Goal: Task Accomplishment & Management: Complete application form

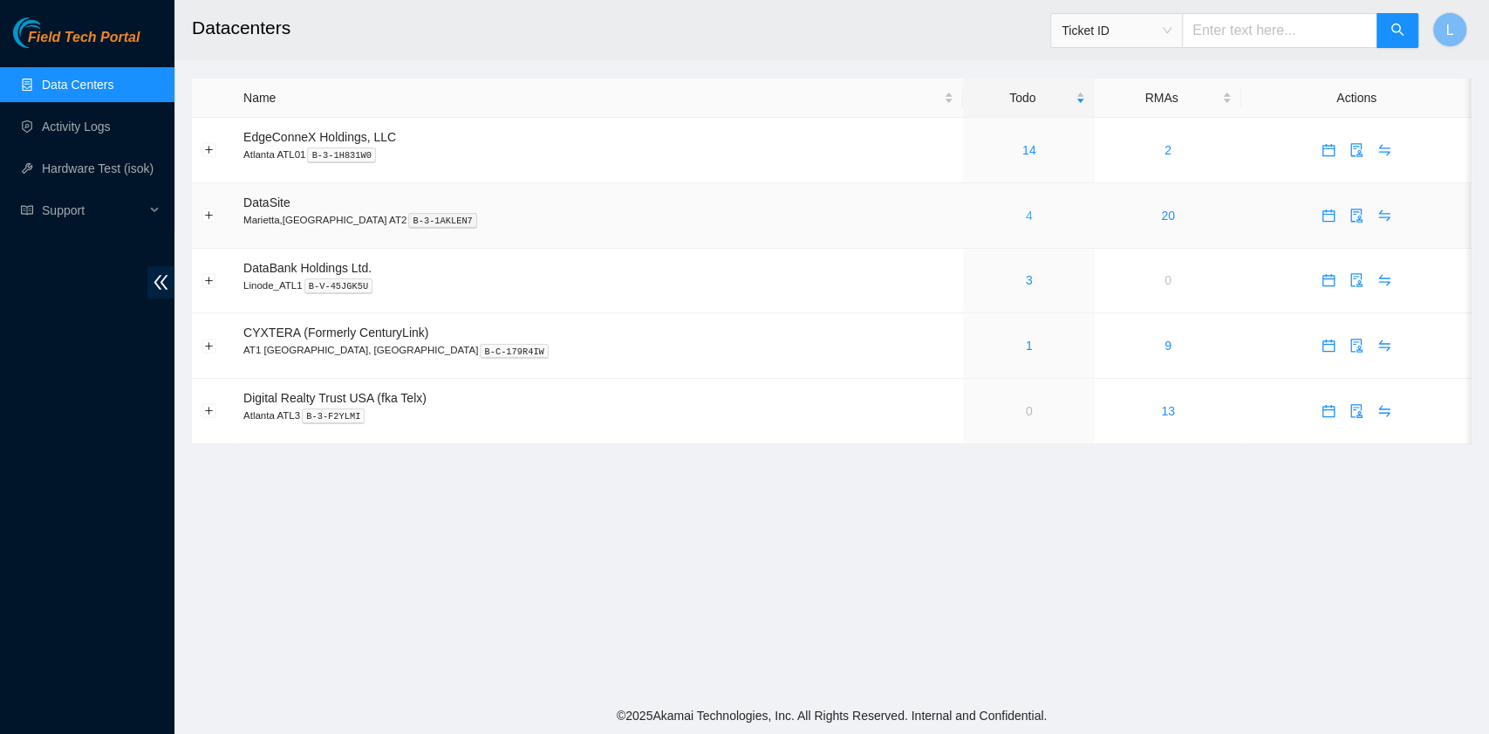
click at [1026, 218] on link "4" at bounding box center [1029, 216] width 7 height 14
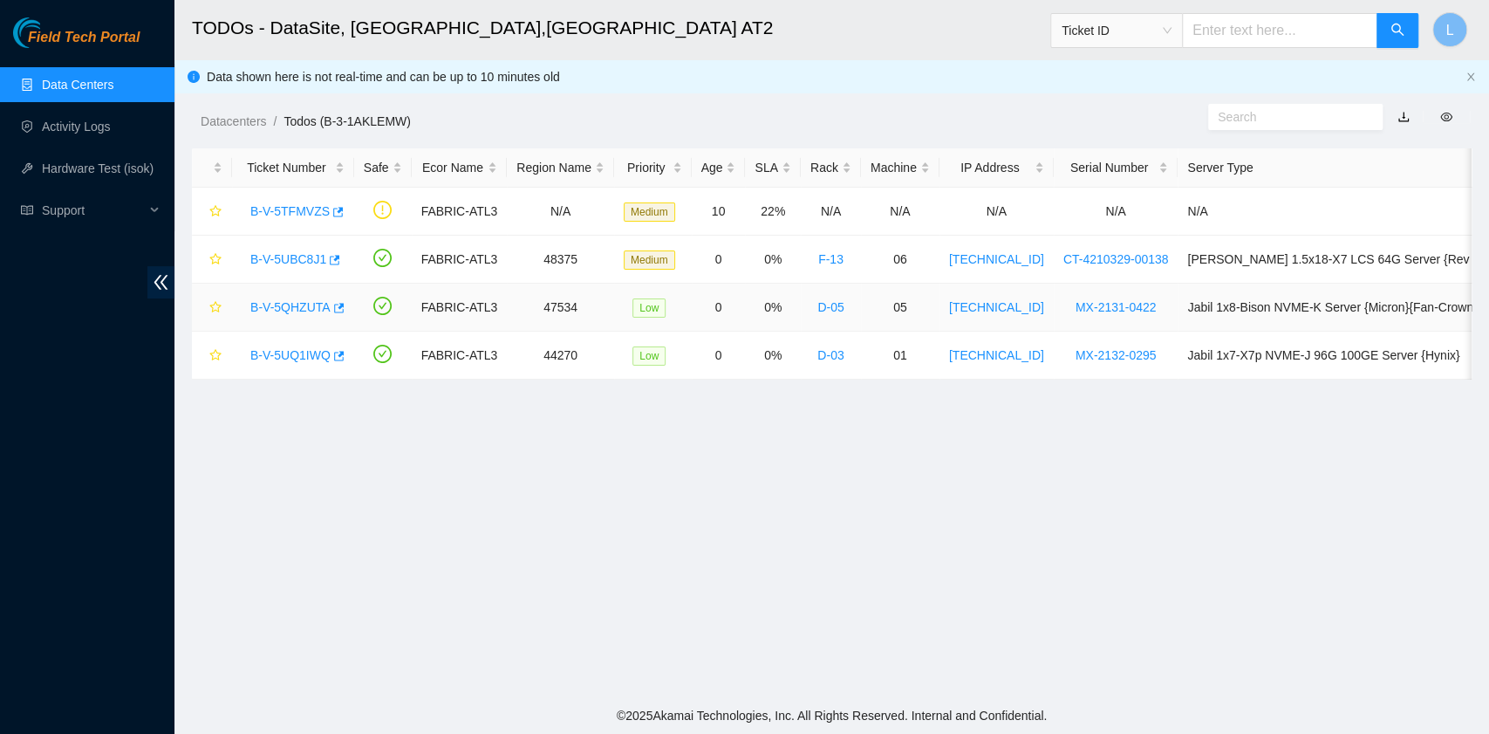
click at [313, 304] on link "B-V-5QHZUTA" at bounding box center [290, 307] width 80 height 14
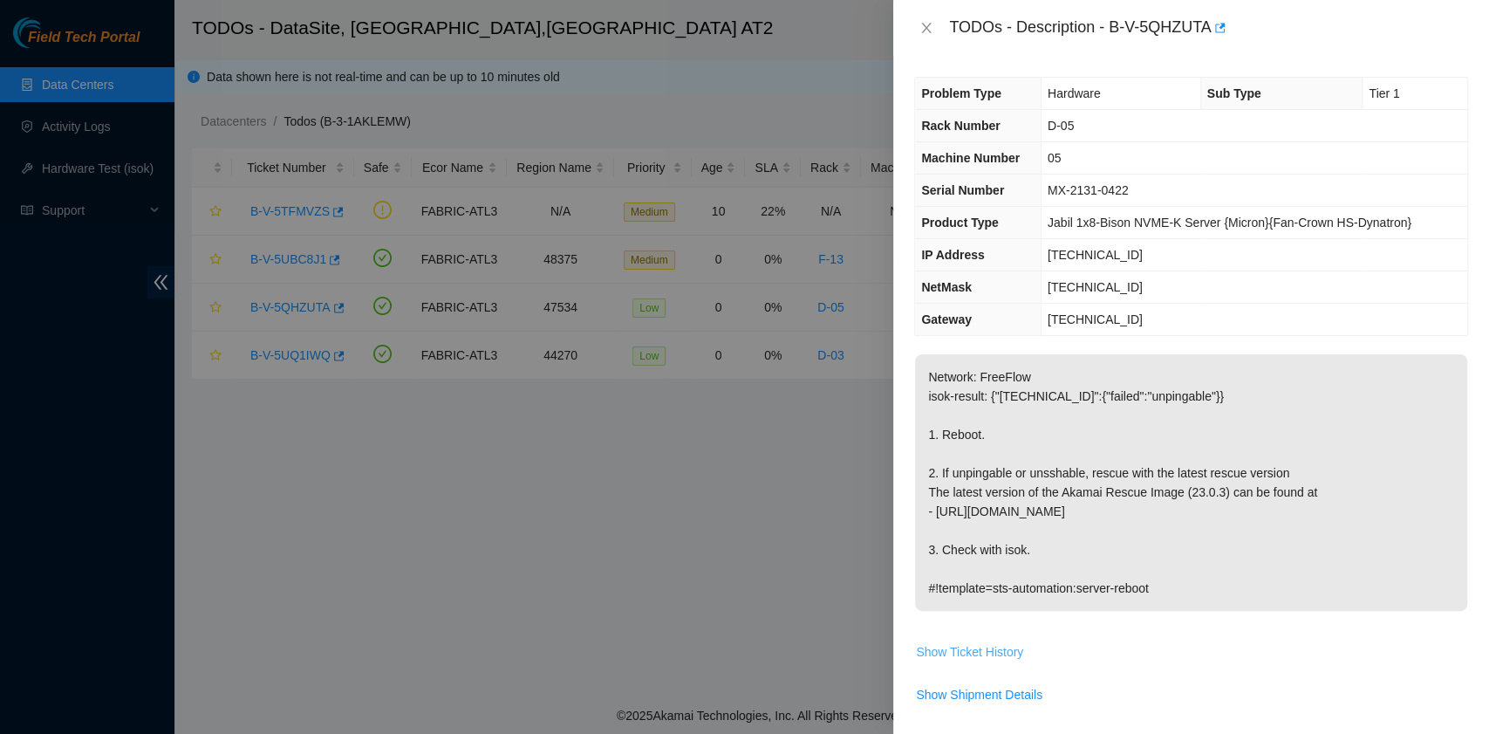
click at [991, 648] on span "Show Ticket History" at bounding box center [969, 651] width 107 height 19
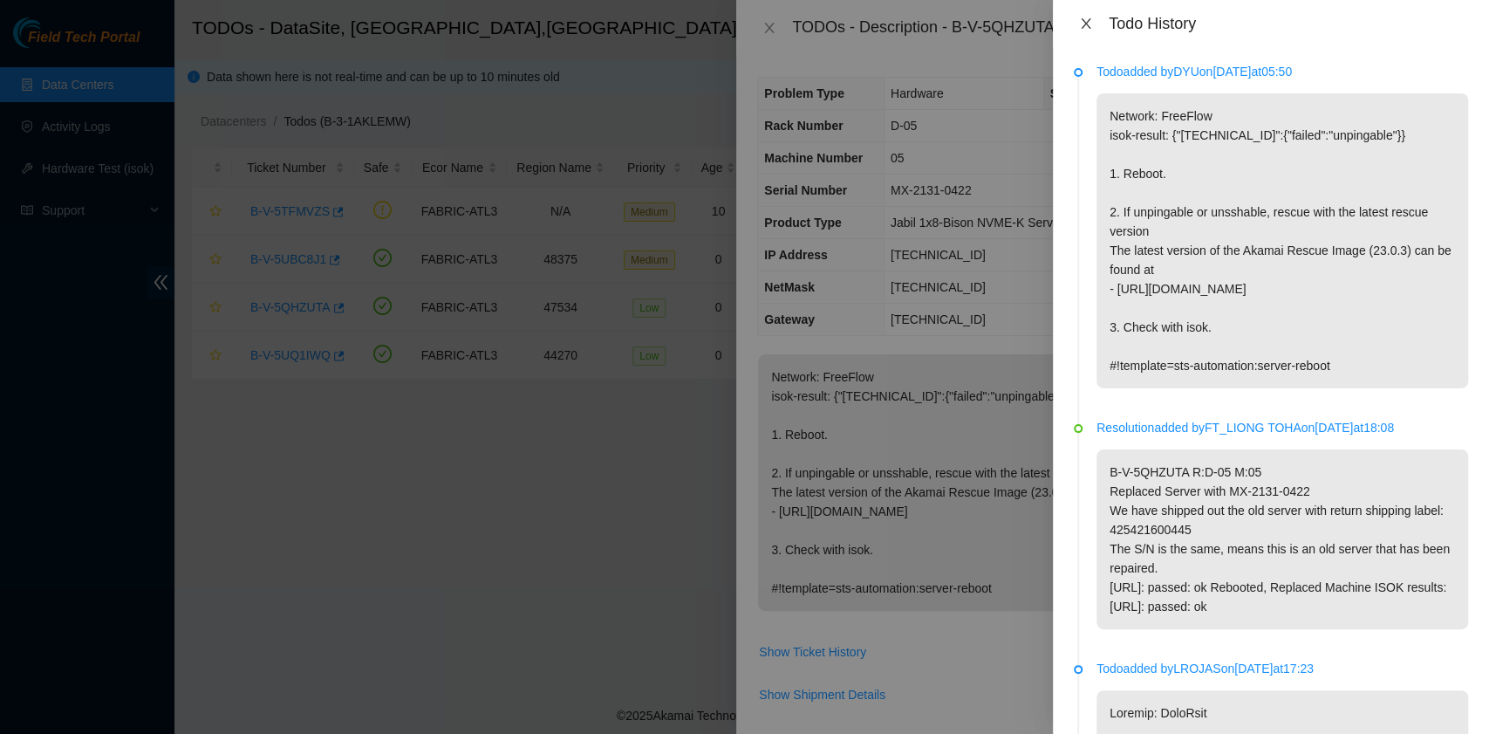
click at [1092, 19] on icon "close" at bounding box center [1086, 24] width 14 height 14
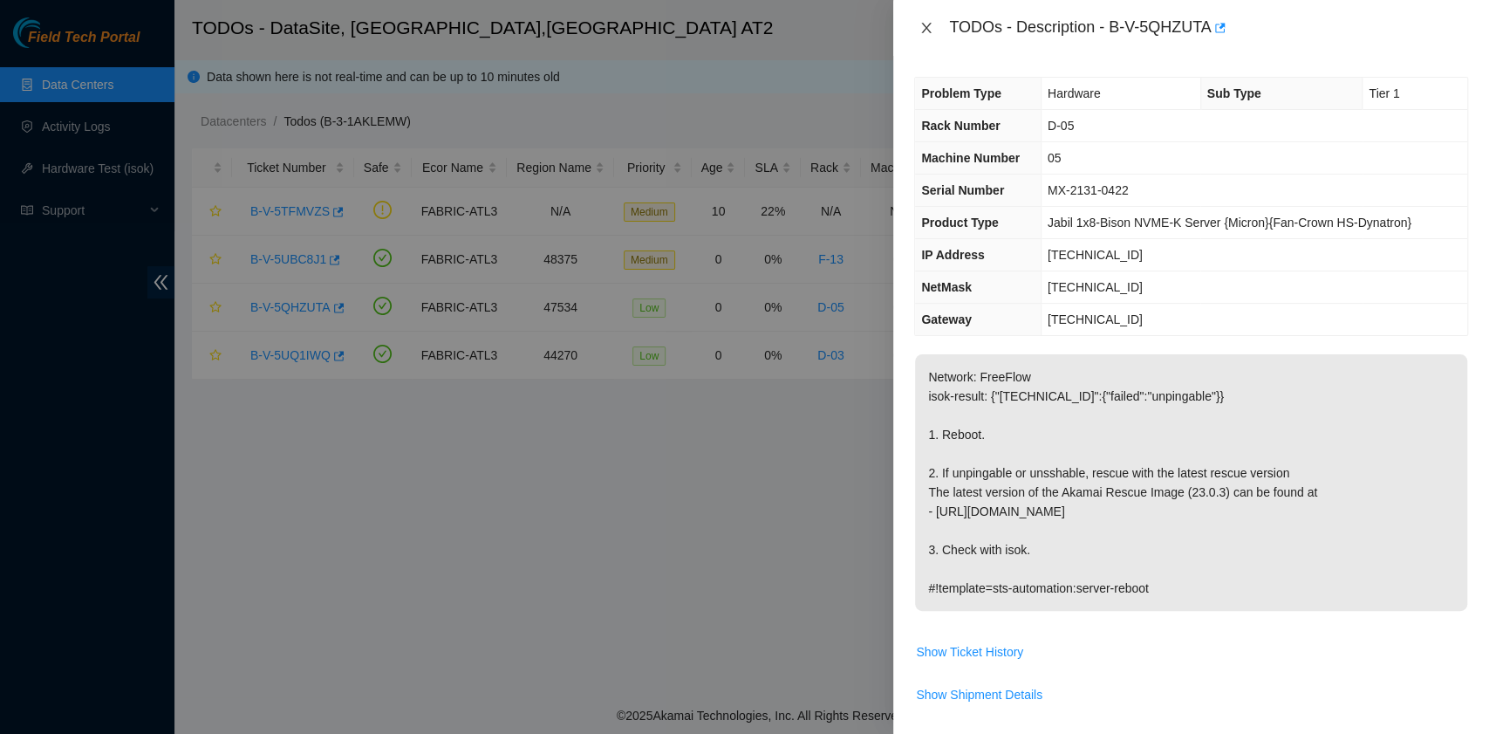
click at [921, 26] on icon "close" at bounding box center [927, 28] width 14 height 14
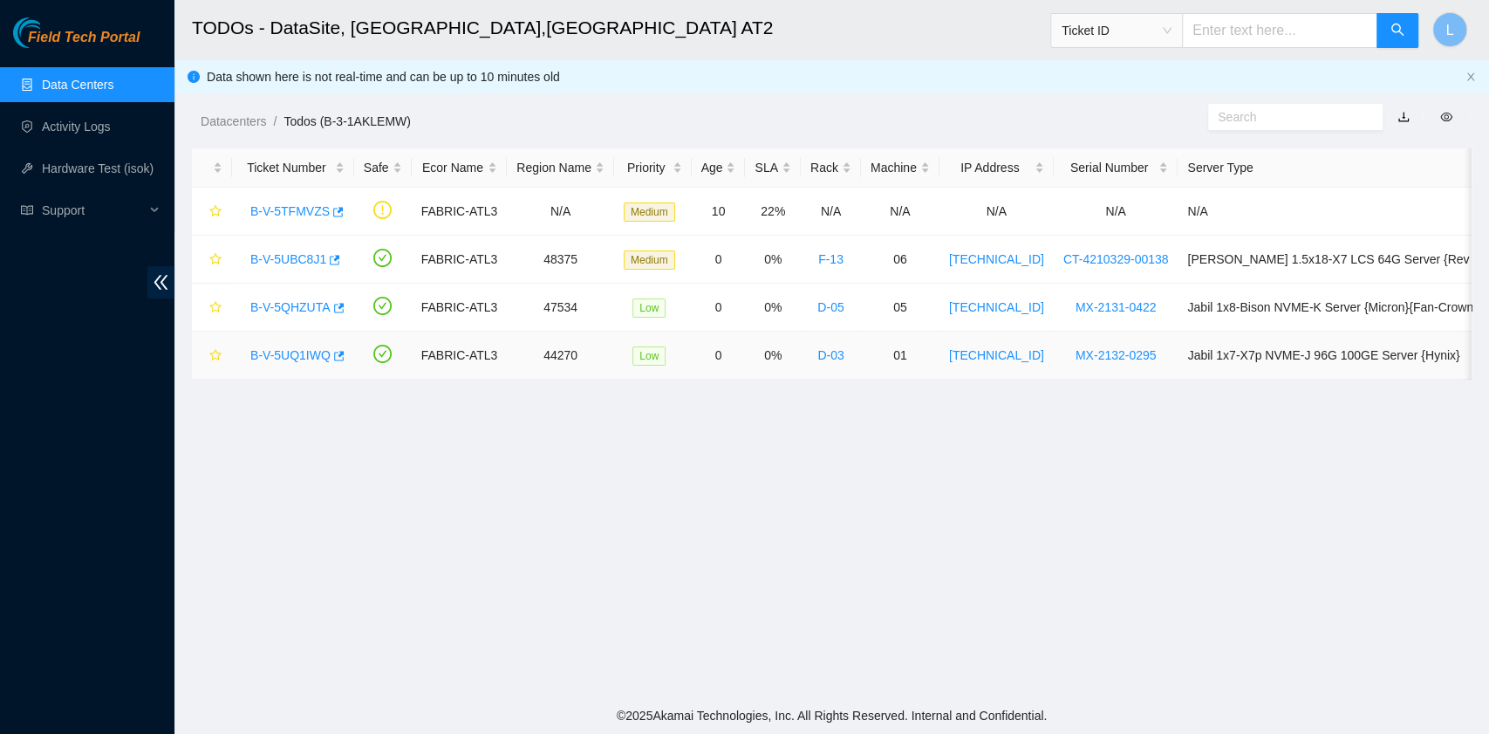
click at [315, 356] on link "B-V-5UQ1IWQ" at bounding box center [290, 355] width 80 height 14
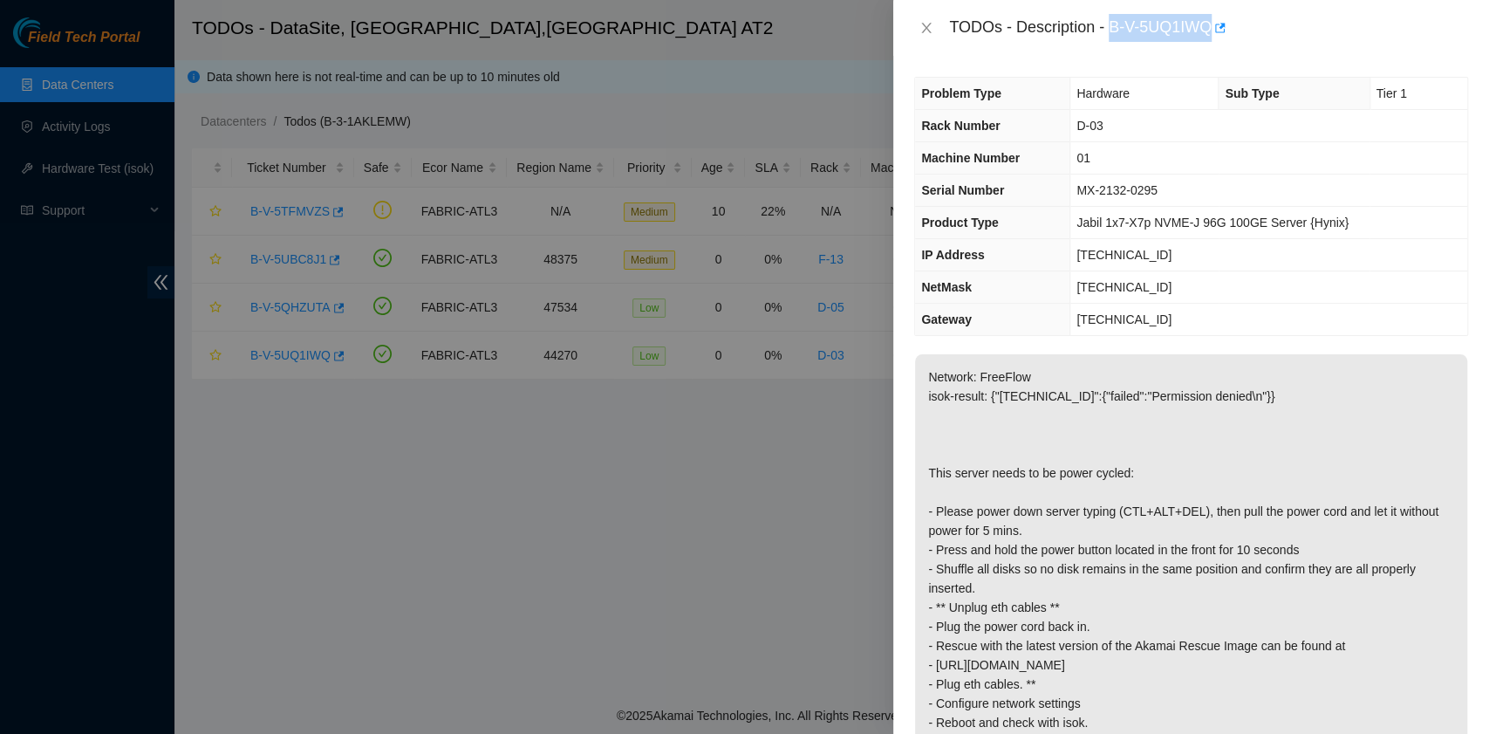
drag, startPoint x: 1112, startPoint y: 28, endPoint x: 1208, endPoint y: 30, distance: 96.0
click at [1208, 30] on div "TODOs - Description - B-V-5UQ1IWQ" at bounding box center [1208, 28] width 519 height 28
copy div "B-V-5UQ1IWQ"
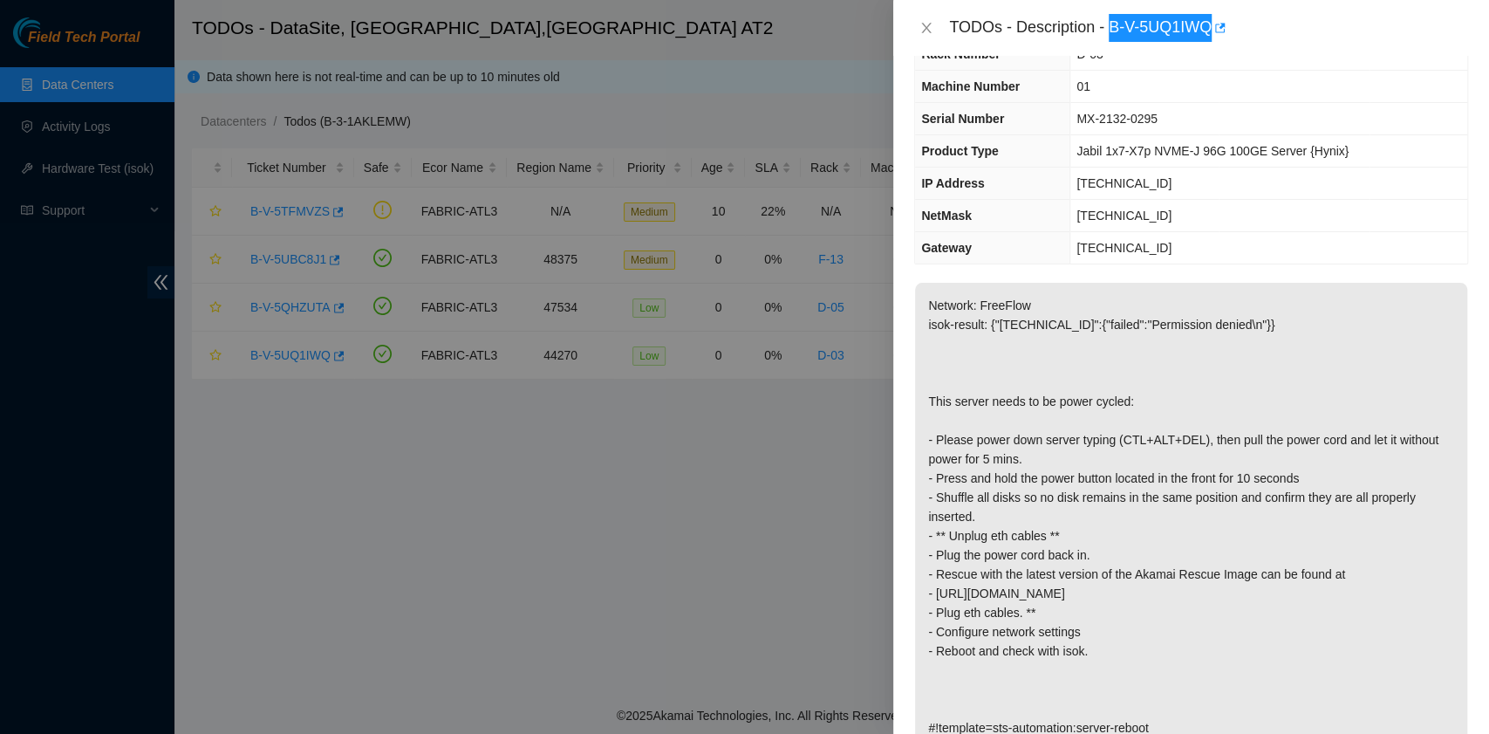
scroll to position [116, 0]
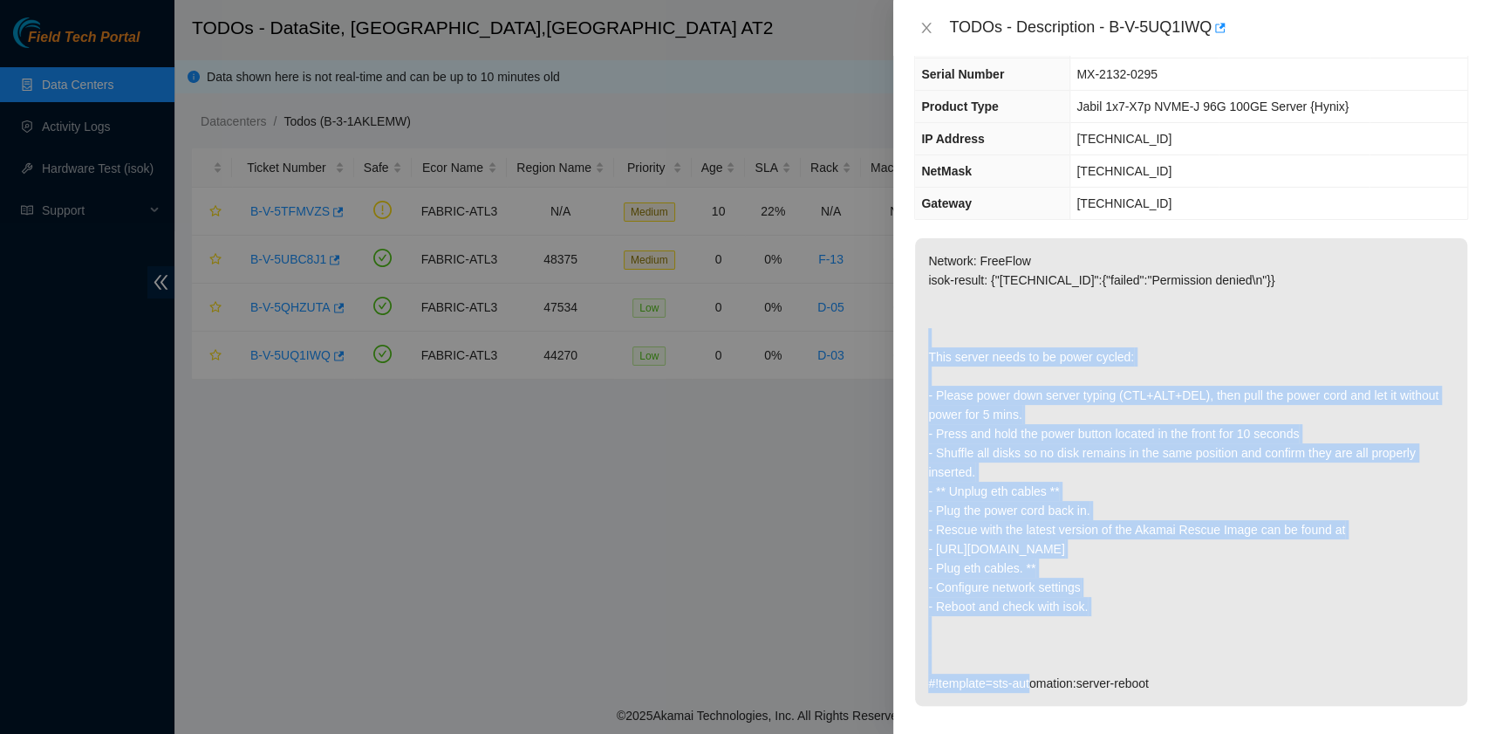
drag, startPoint x: 929, startPoint y: 352, endPoint x: 1102, endPoint y: 596, distance: 298.5
click at [1102, 596] on p "Network: FreeFlow isok-result: {"23.204.133.4":{"failed":"Permission denied\n"}…" at bounding box center [1191, 472] width 552 height 468
copy p "This server needs to be power cycled: - Please power down server typing (CTL+AL…"
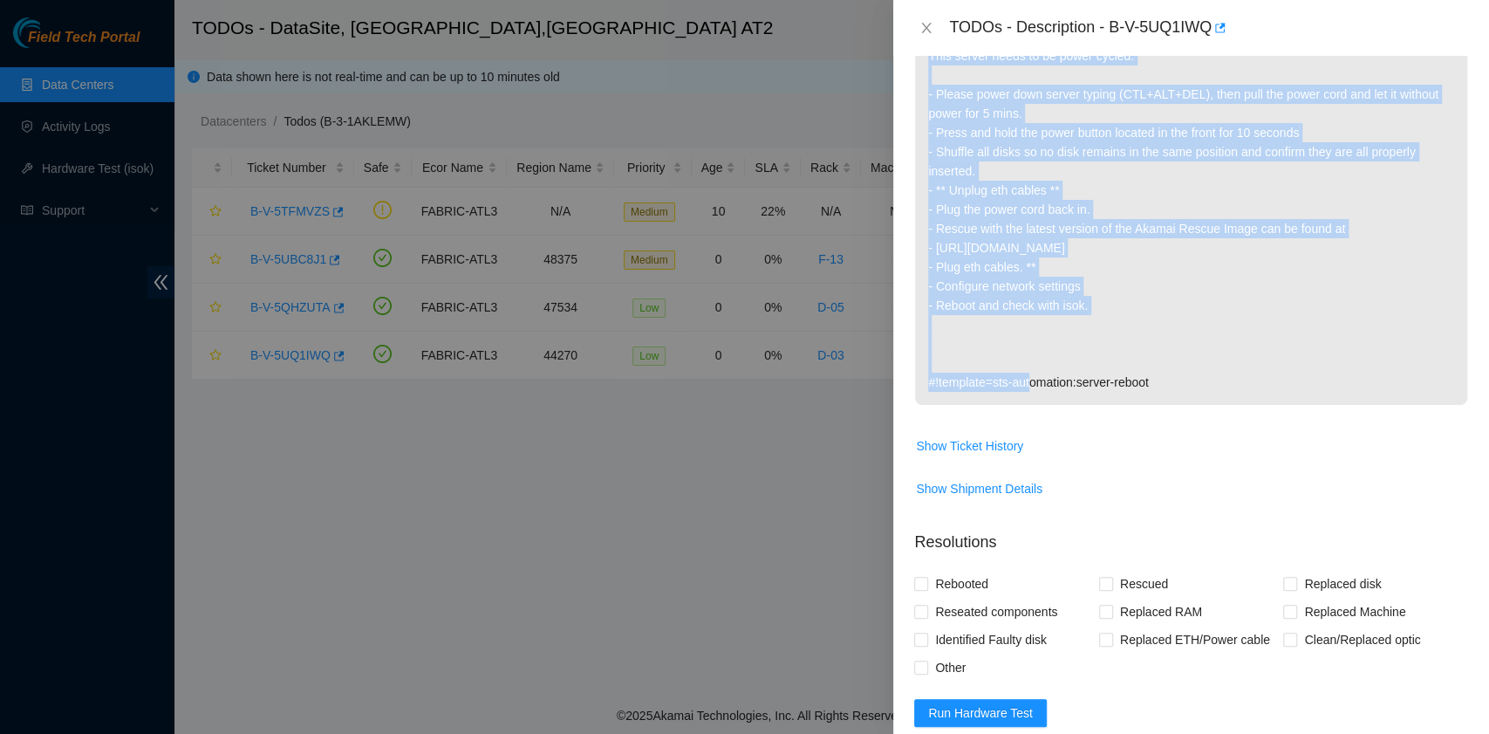
scroll to position [465, 0]
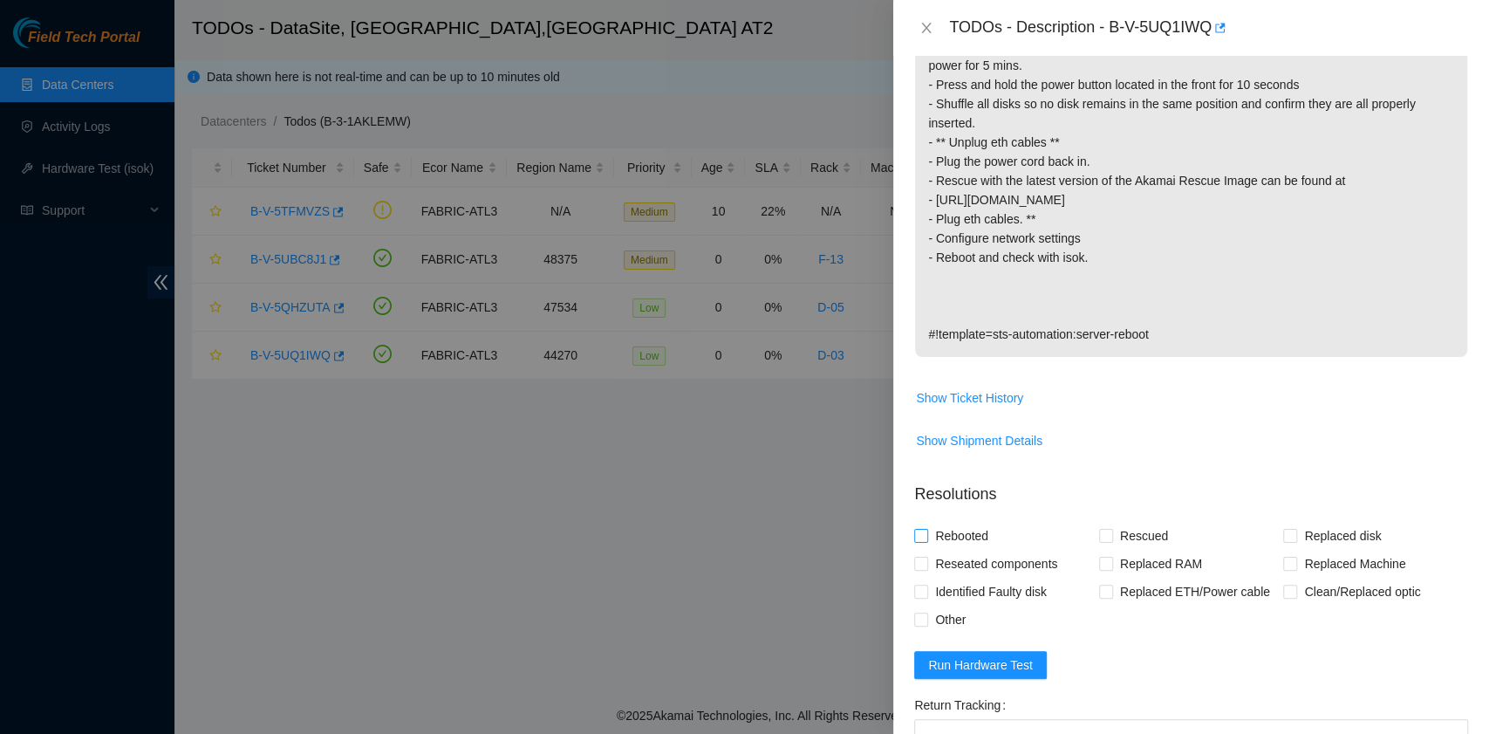
click at [988, 537] on span "Rebooted" at bounding box center [961, 536] width 67 height 28
click at [926, 537] on input "Rebooted" at bounding box center [920, 535] width 12 height 12
checkbox input "true"
click at [986, 564] on span "Reseated components" at bounding box center [996, 564] width 136 height 28
click at [926, 564] on input "Reseated components" at bounding box center [920, 563] width 12 height 12
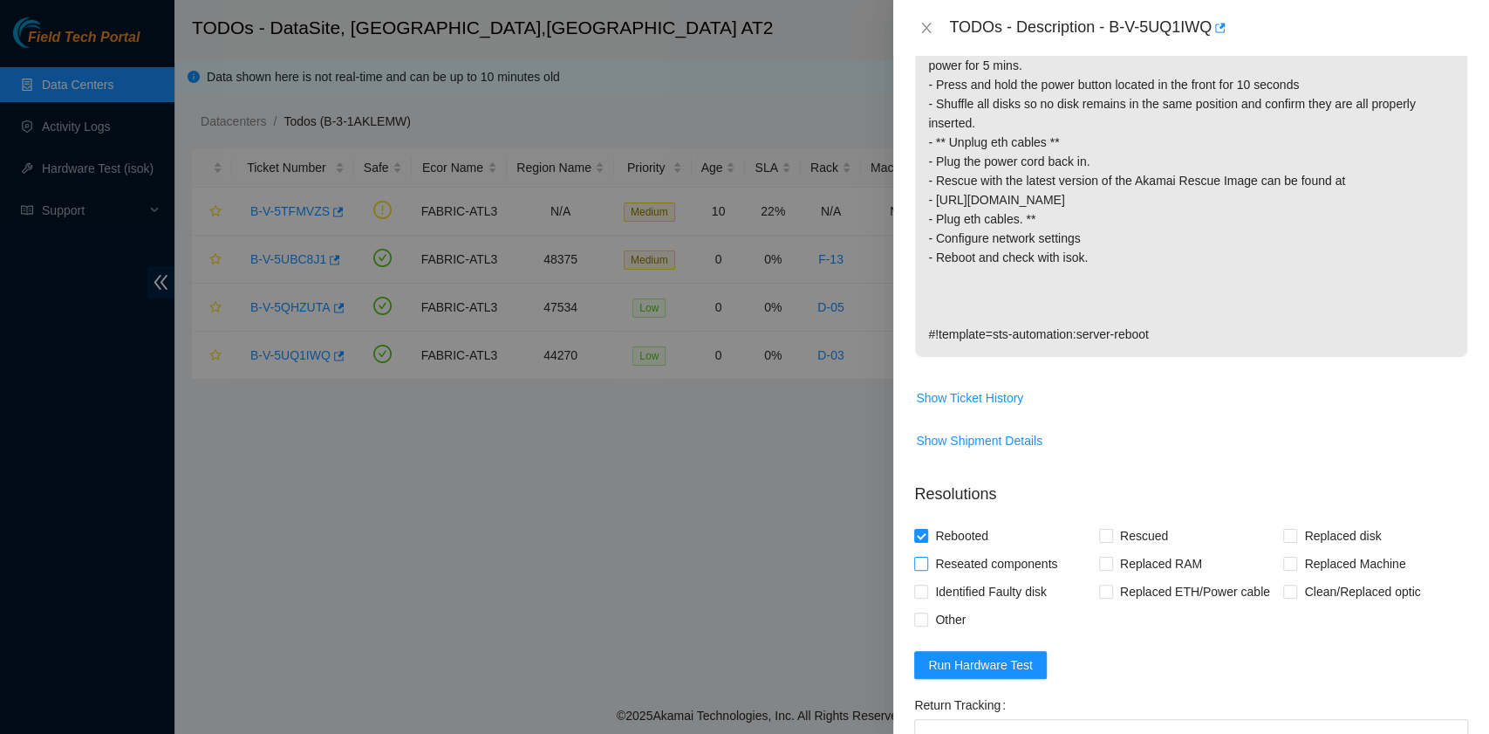
checkbox input "true"
click at [1103, 539] on span at bounding box center [1106, 536] width 14 height 14
click at [1103, 539] on input "Rescued" at bounding box center [1105, 535] width 12 height 12
checkbox input "true"
click at [953, 608] on span "Other" at bounding box center [950, 619] width 44 height 28
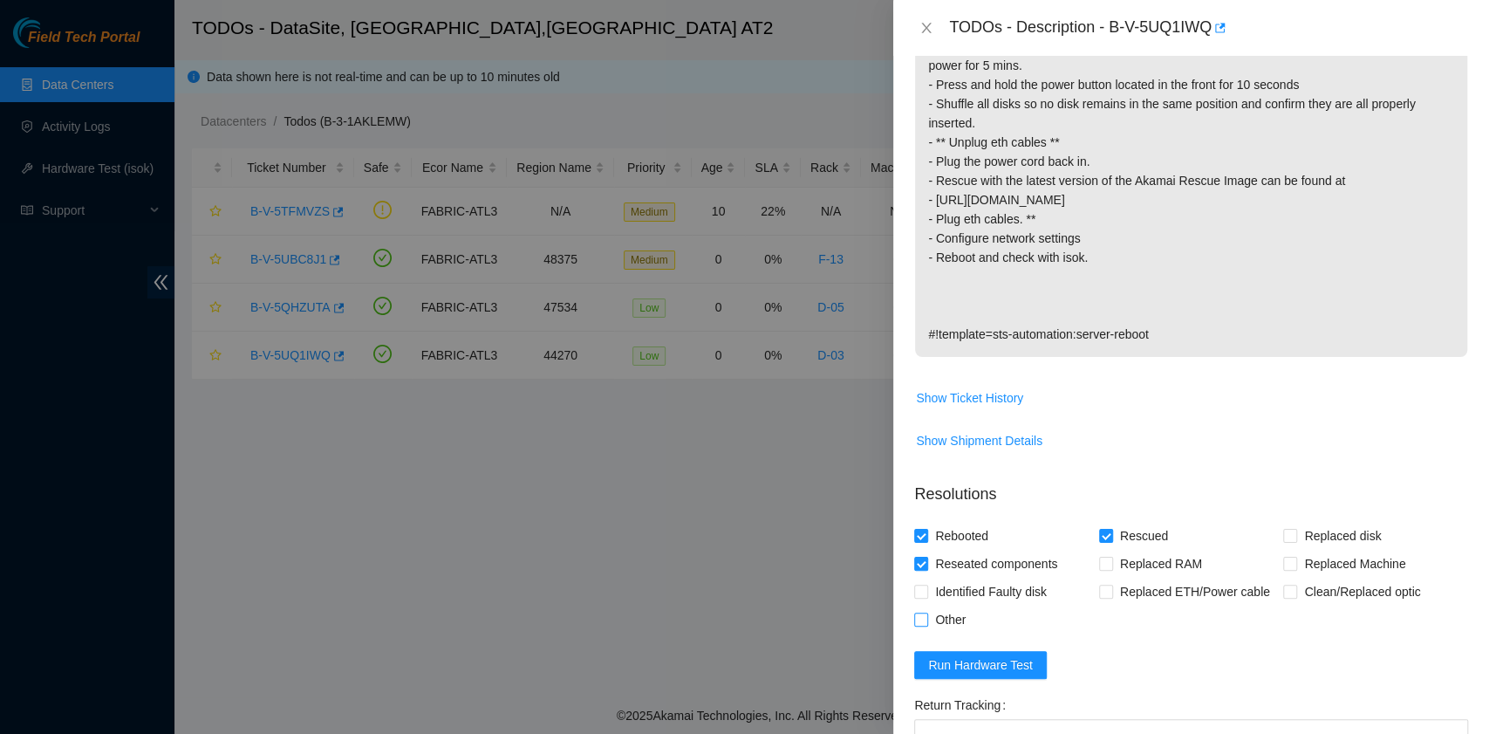
click at [926, 612] on input "Other" at bounding box center [920, 618] width 12 height 12
checkbox input "true"
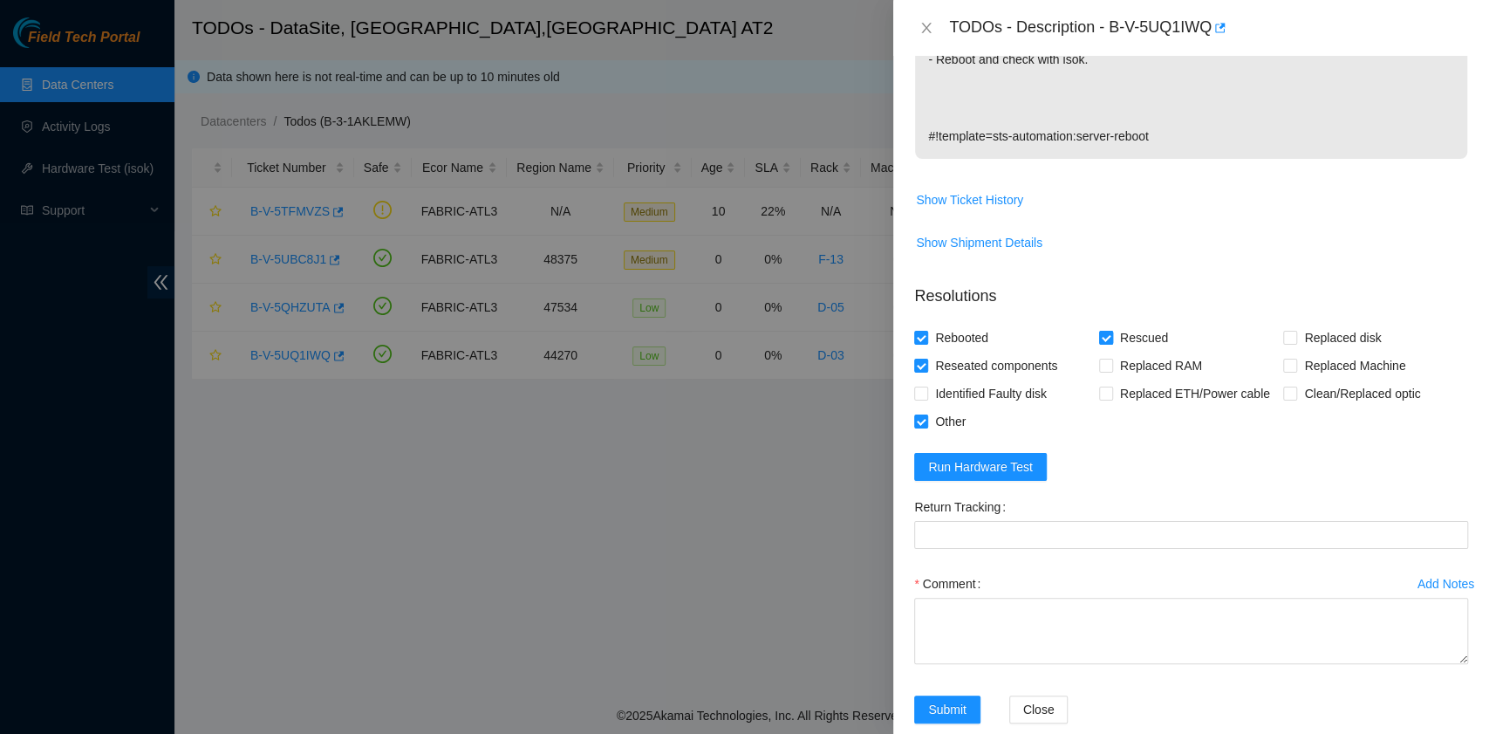
scroll to position [691, 0]
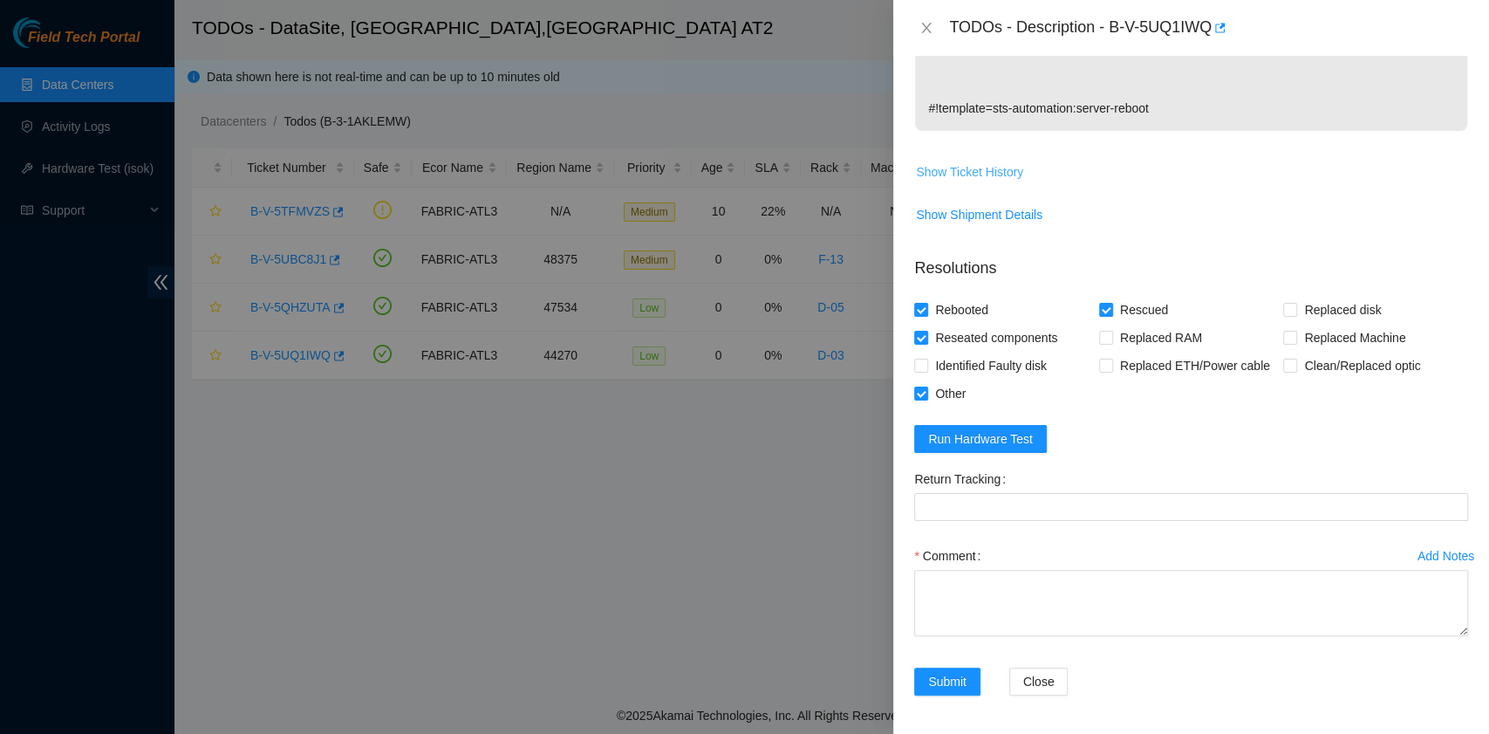
click at [990, 167] on span "Show Ticket History" at bounding box center [969, 171] width 107 height 19
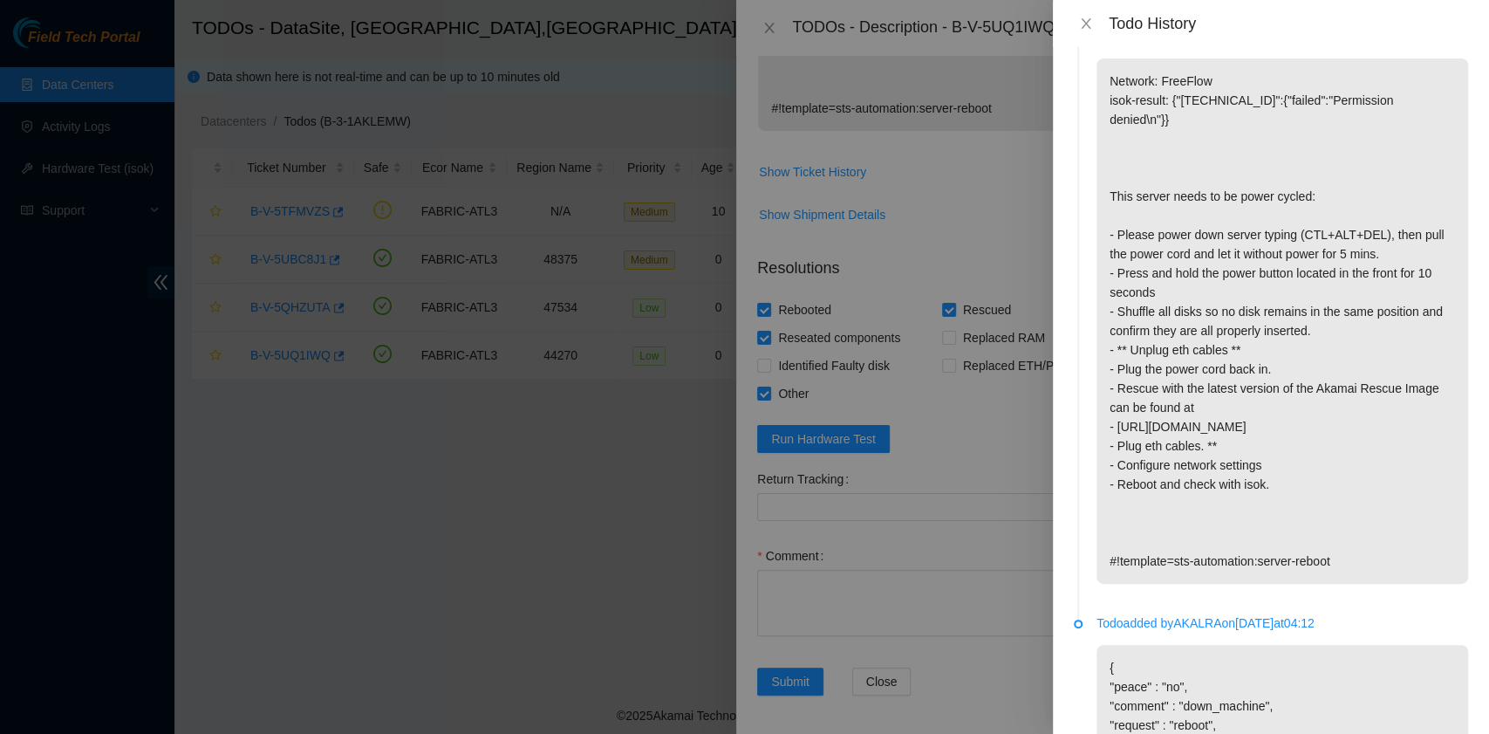
scroll to position [0, 0]
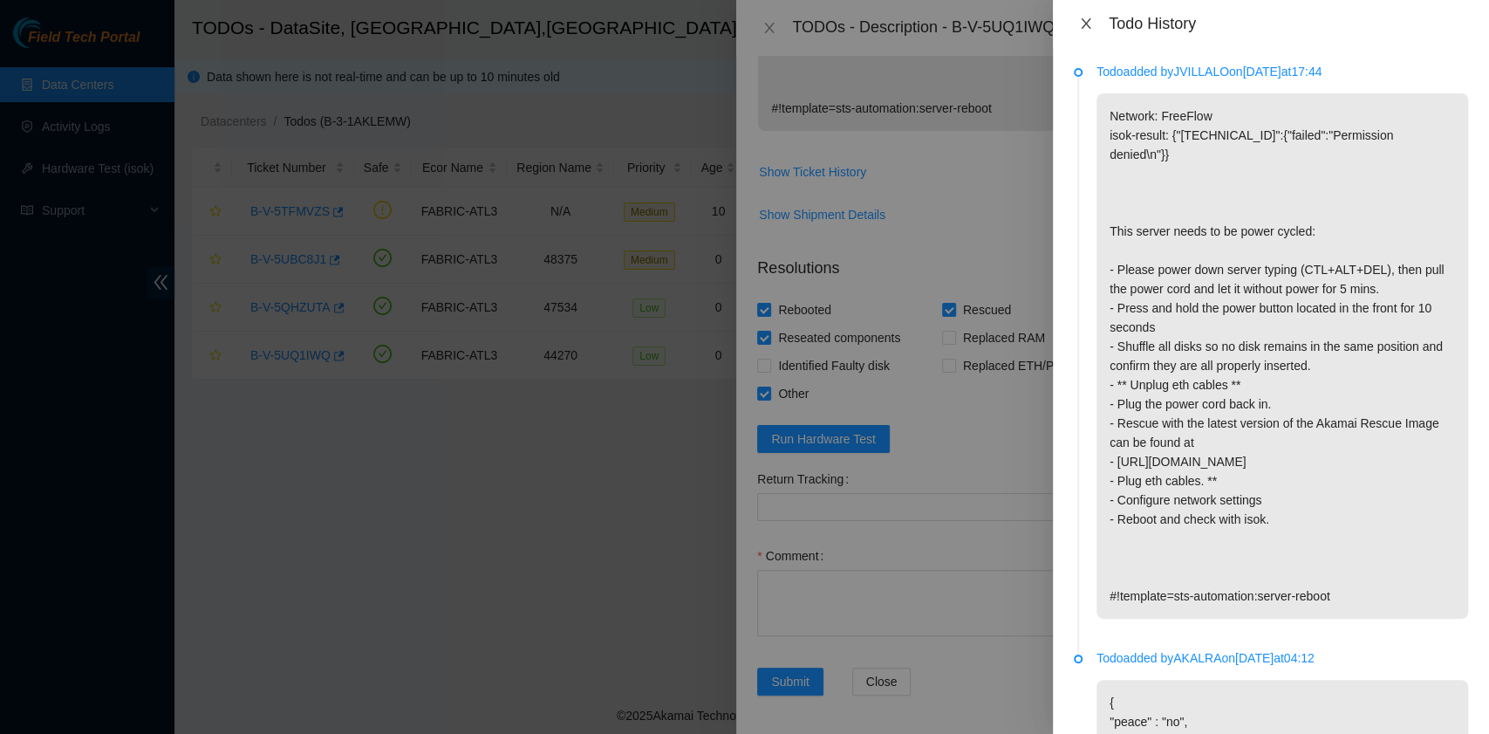
click at [1085, 19] on icon "close" at bounding box center [1086, 24] width 14 height 14
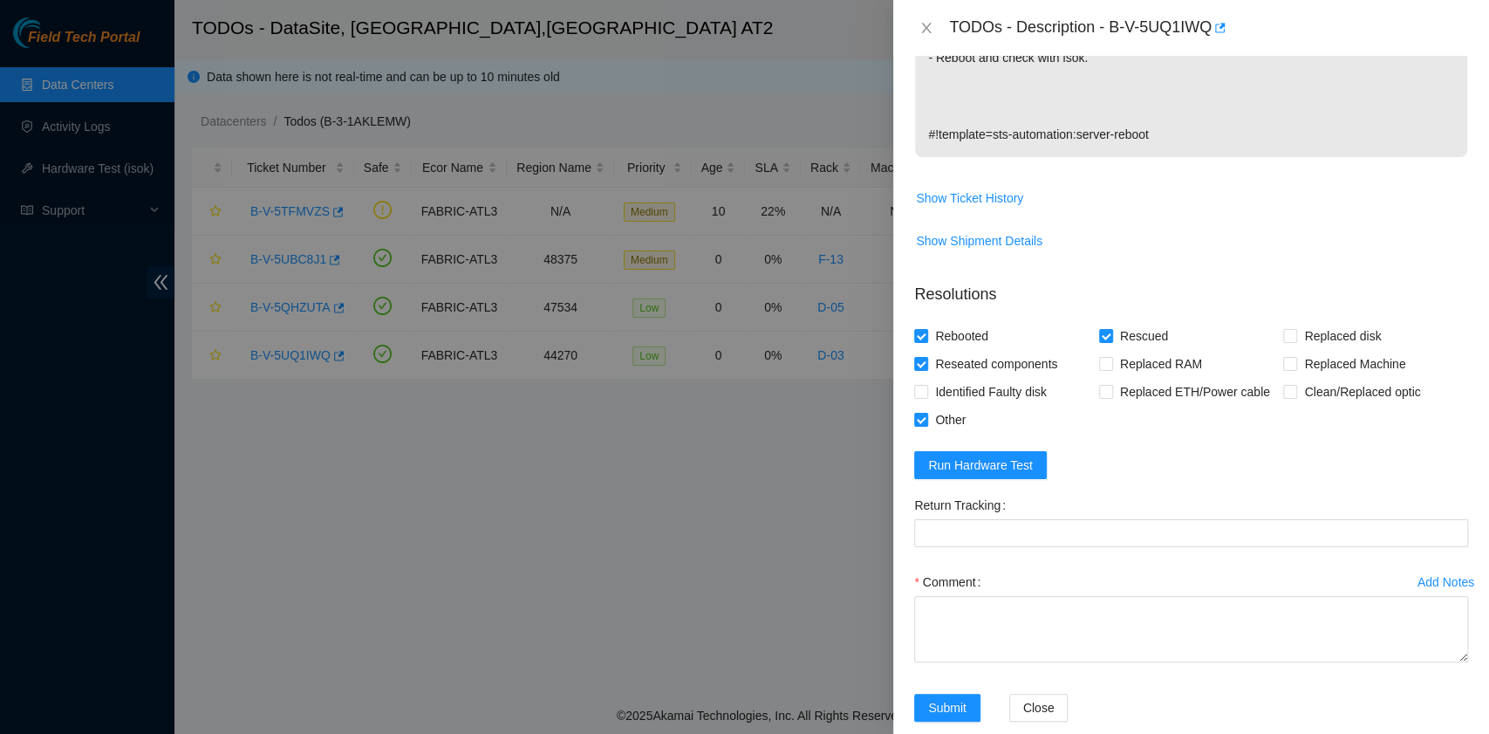
scroll to position [691, 0]
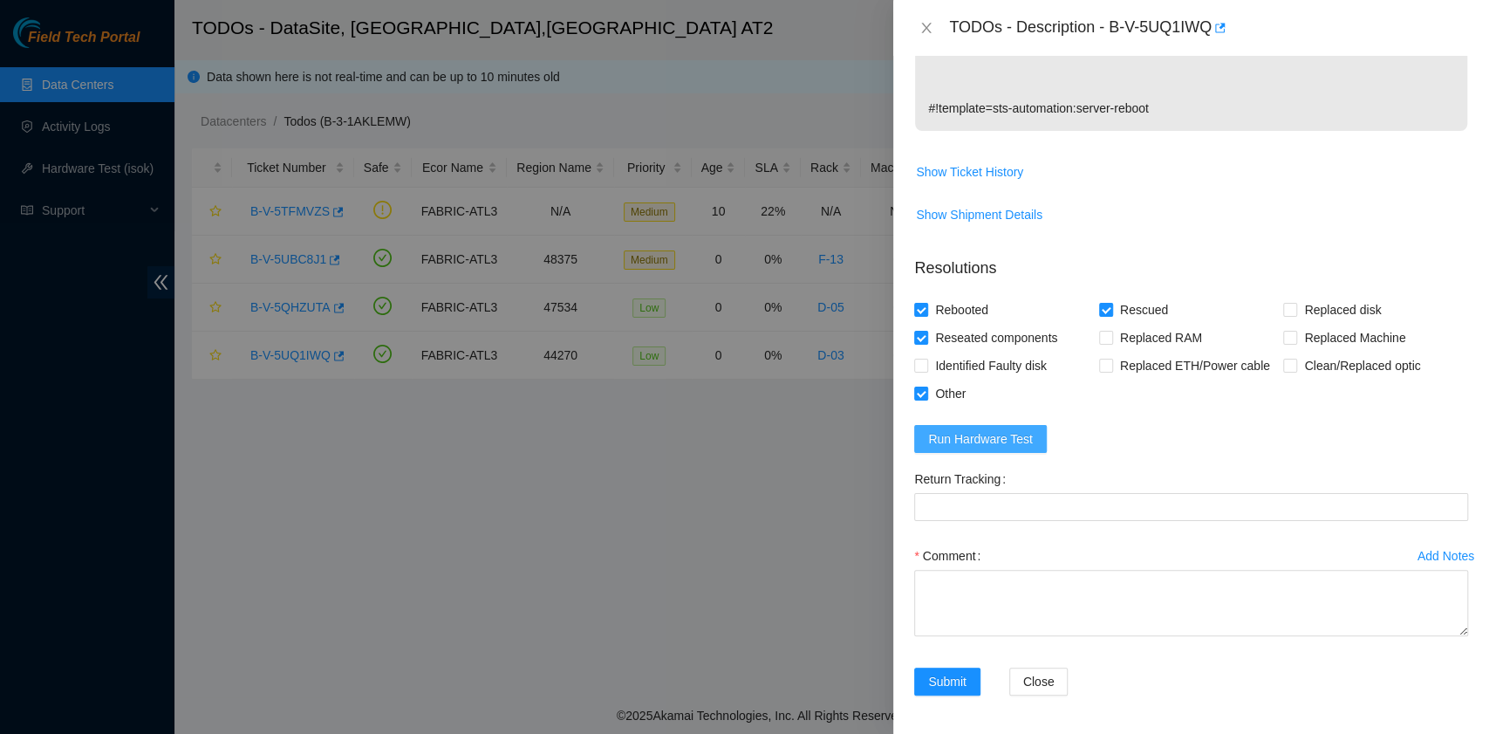
click at [1021, 436] on span "Run Hardware Test" at bounding box center [980, 438] width 105 height 19
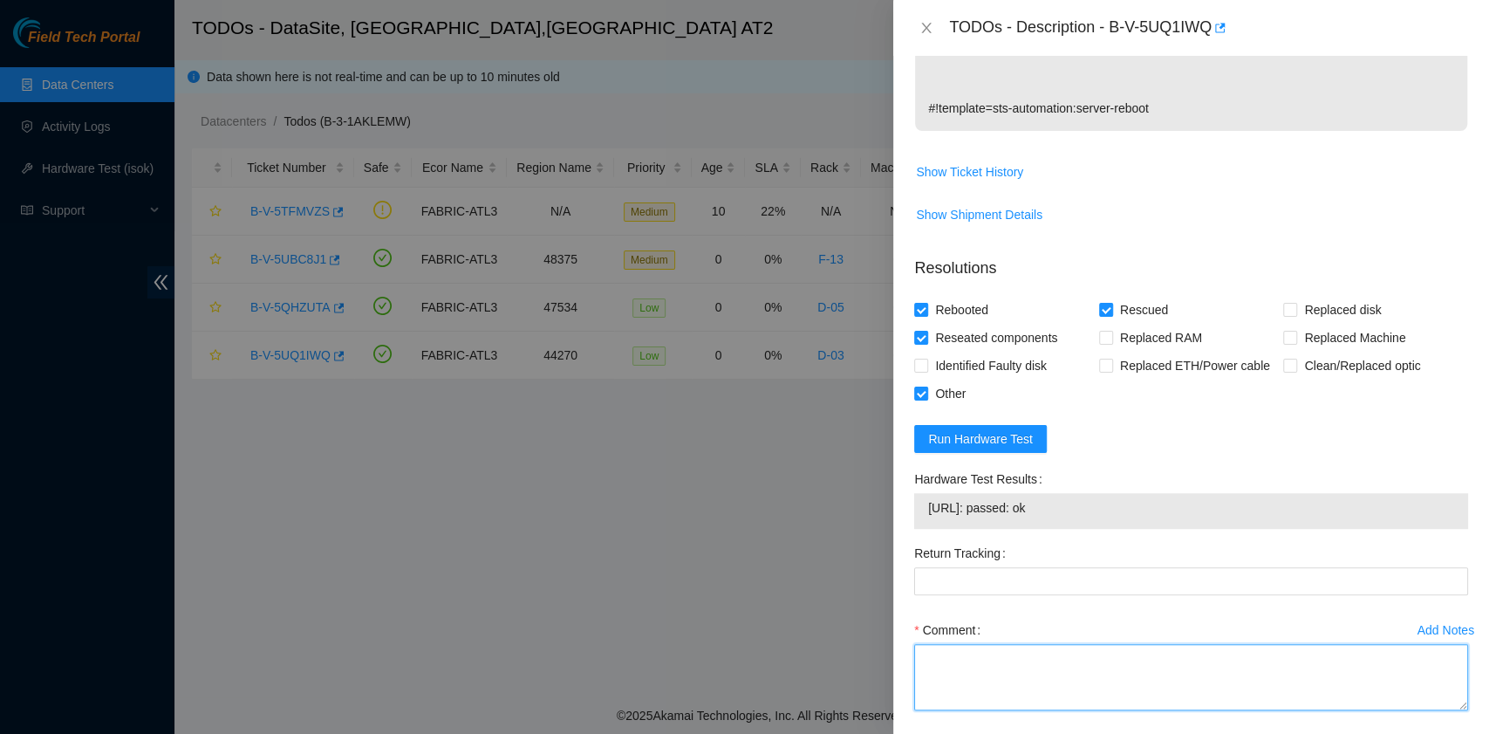
click at [977, 675] on textarea "Comment" at bounding box center [1191, 677] width 554 height 66
paste textarea "B-V-5UQ1IWQ rack# D-03 machine# 01 Powered cycled the server: Powered down serv…"
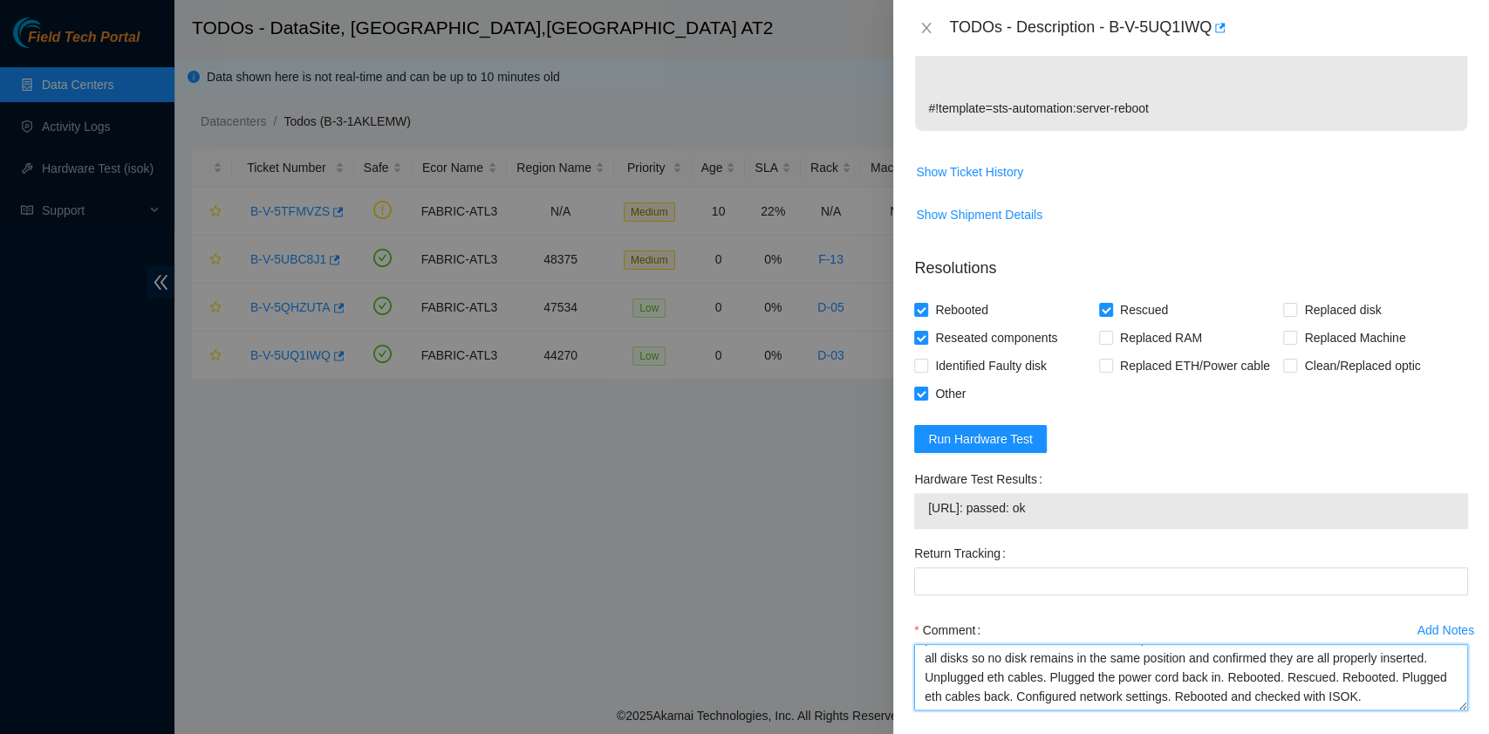
scroll to position [91, 0]
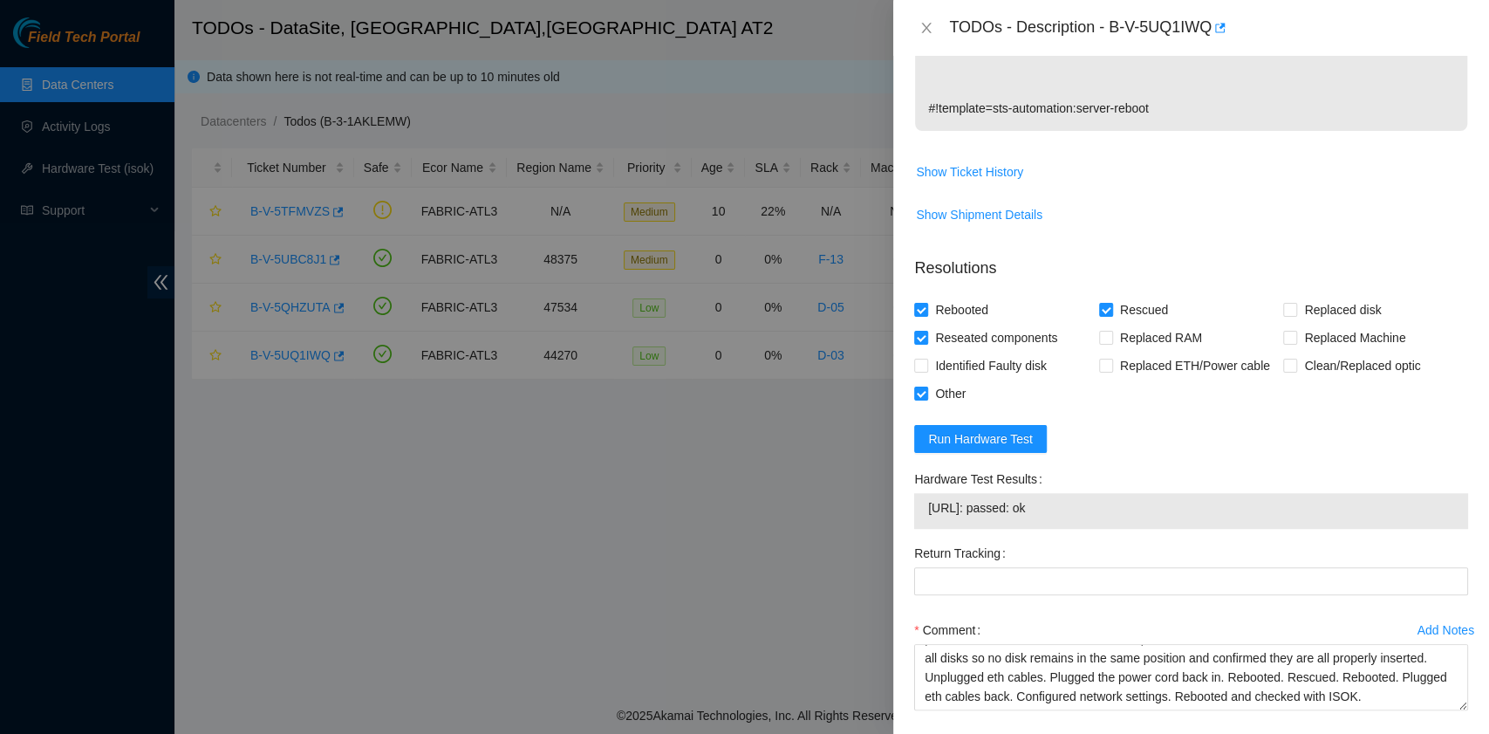
drag, startPoint x: 1071, startPoint y: 503, endPoint x: 920, endPoint y: 505, distance: 151.8
click at [920, 505] on div "23.204.133.4: passed: ok" at bounding box center [1191, 511] width 554 height 36
copy tbody "23.204.133.4: passed: ok"
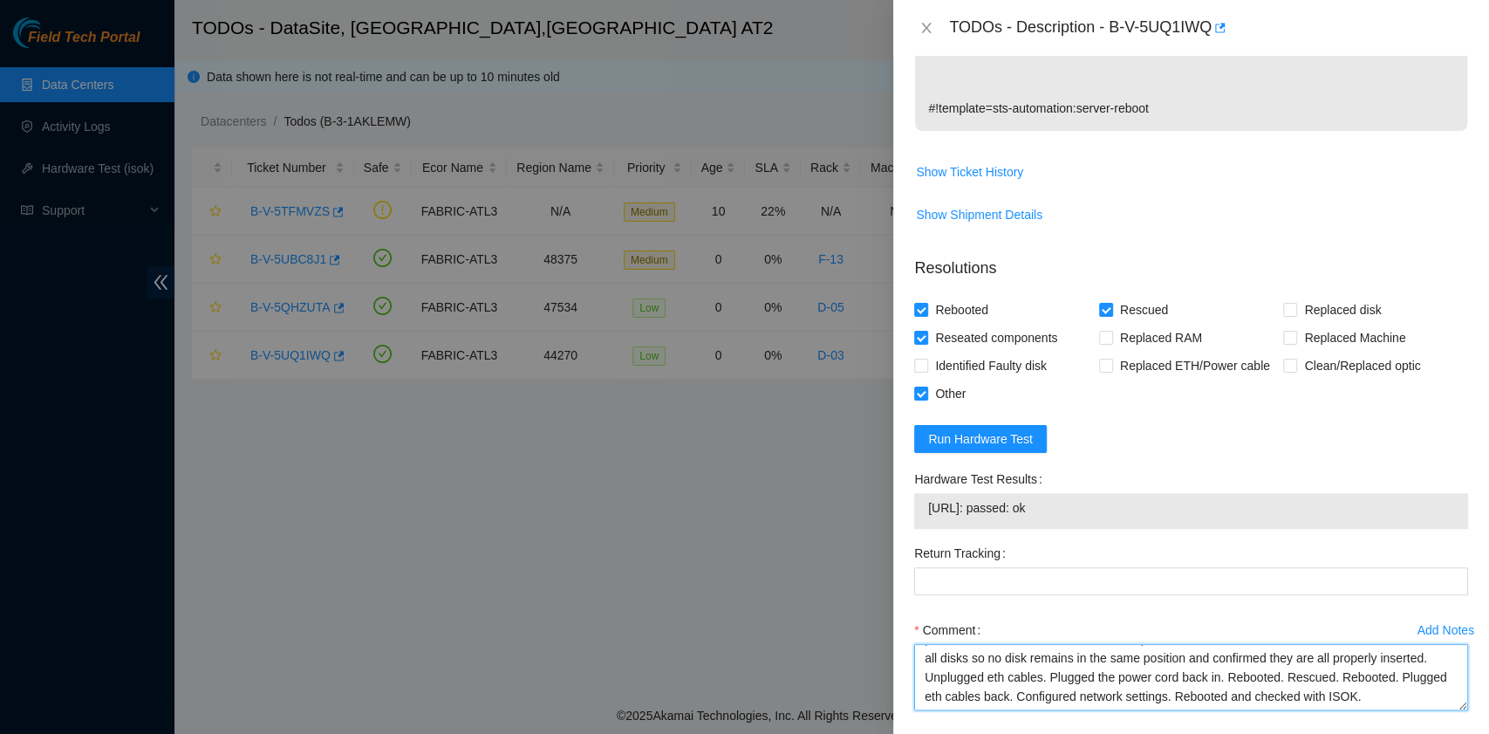
click at [988, 694] on textarea "B-V-5UQ1IWQ rack# D-03 machine# 01 Powered cycled the server: Powered down serv…" at bounding box center [1191, 677] width 554 height 66
paste textarea "23.204.133.4: passed: ok"
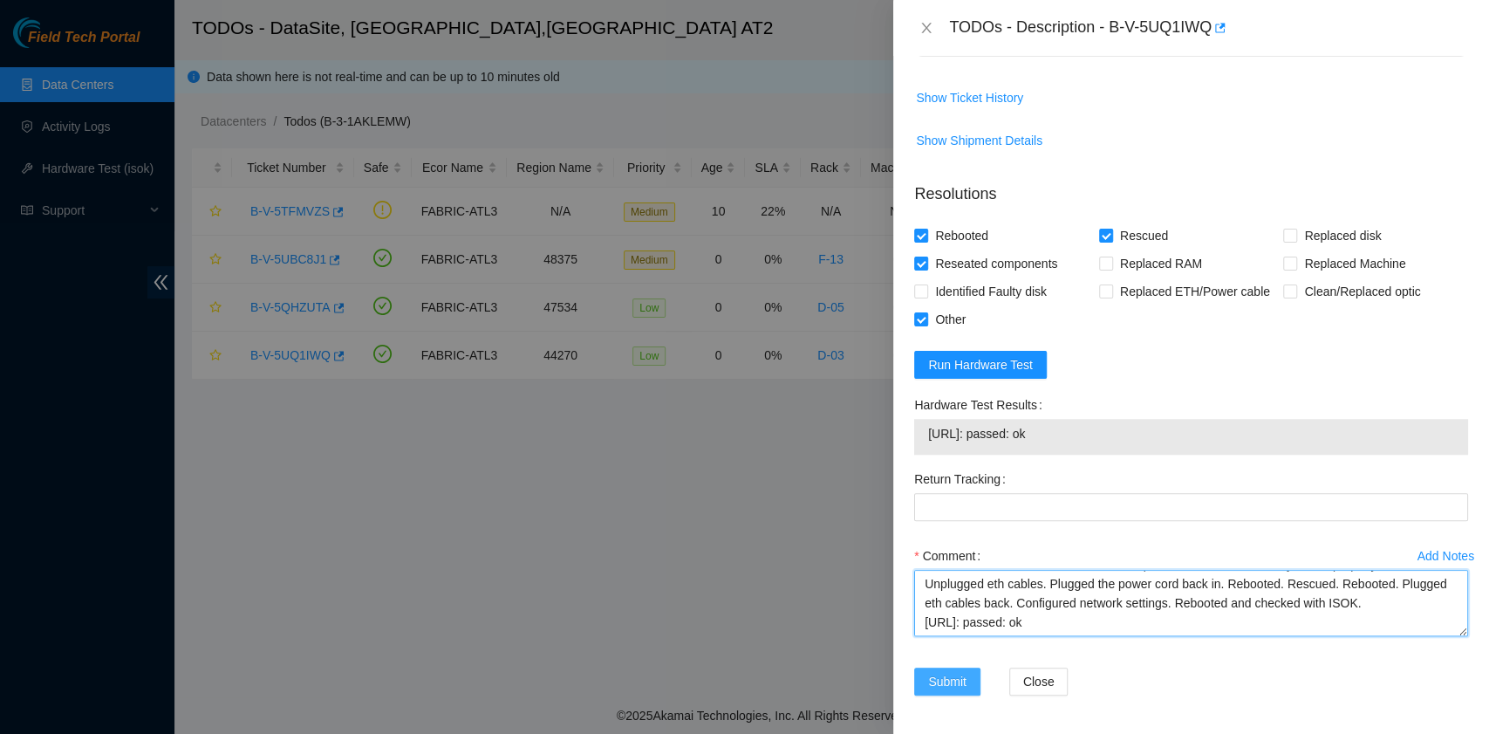
type textarea "B-V-5UQ1IWQ rack# D-03 machine# 01 Powered cycled the server: Powered down serv…"
click at [949, 680] on span "Submit" at bounding box center [947, 681] width 38 height 19
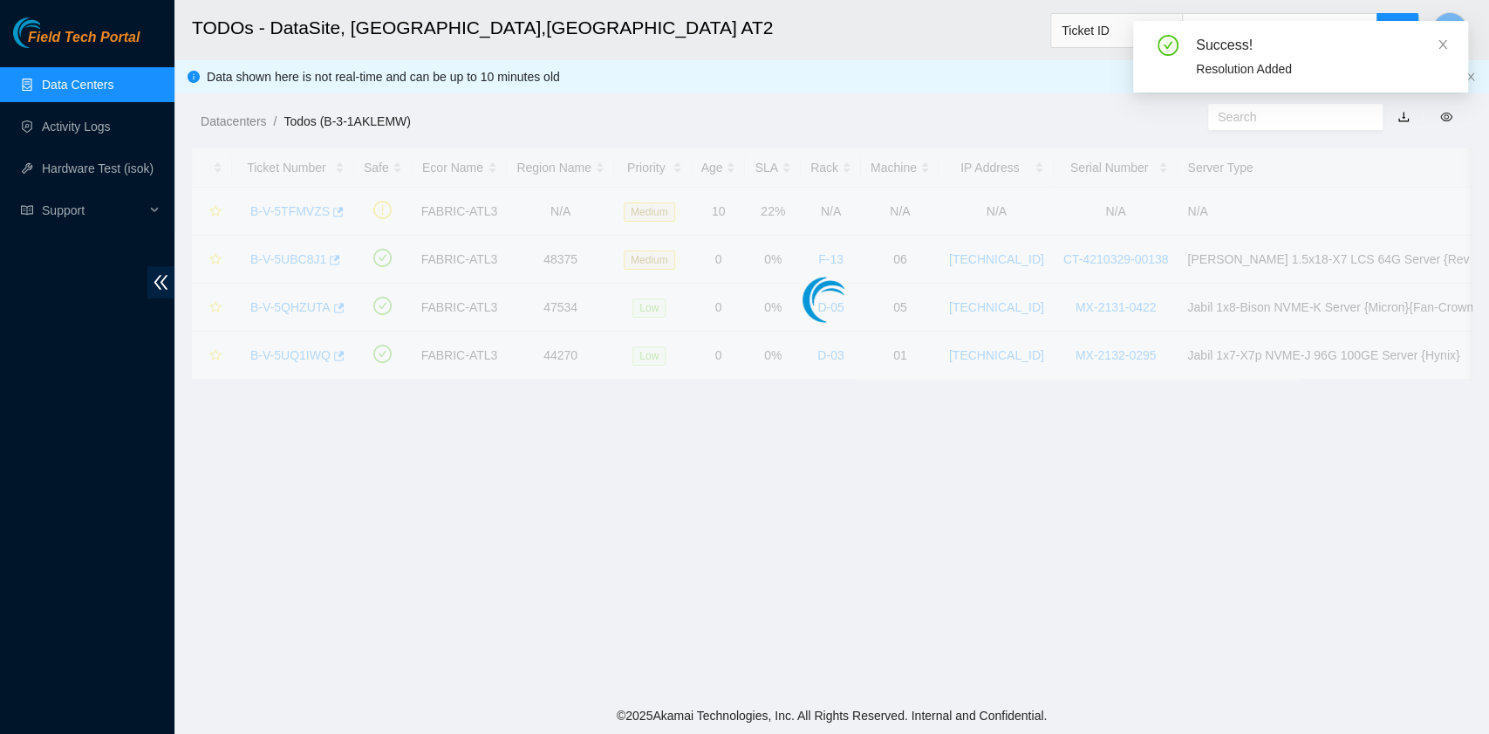
scroll to position [442, 0]
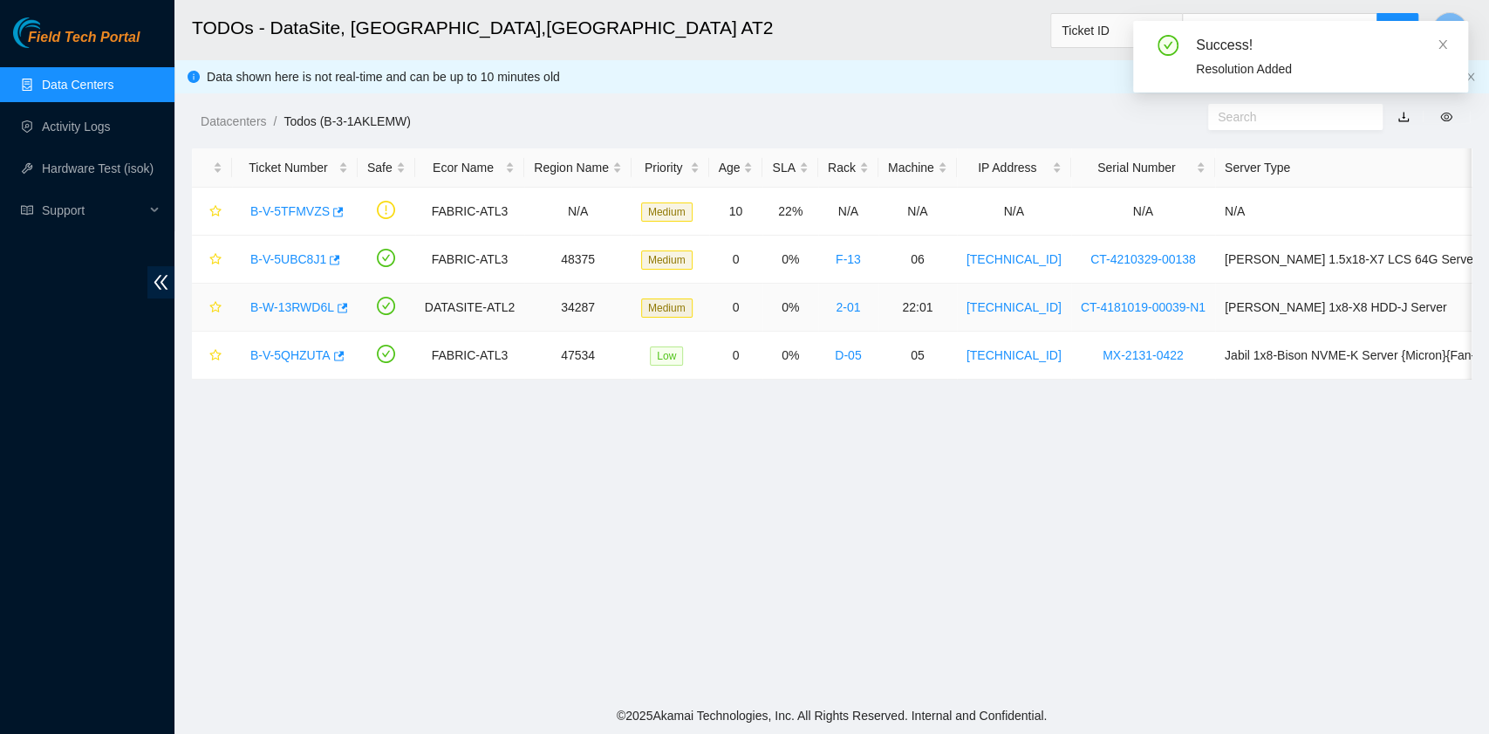
click at [291, 311] on link "B-W-13RWD6L" at bounding box center [292, 307] width 84 height 14
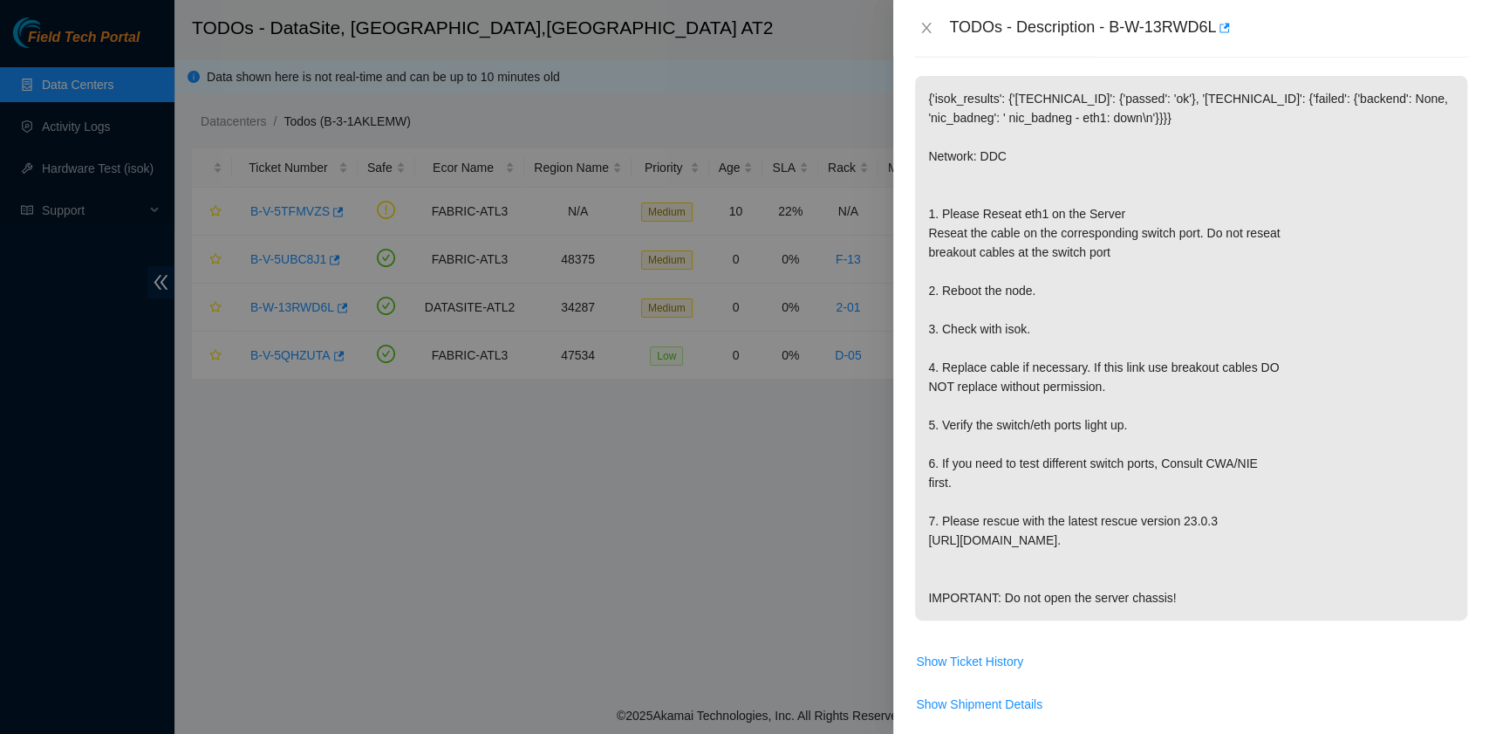
scroll to position [465, 0]
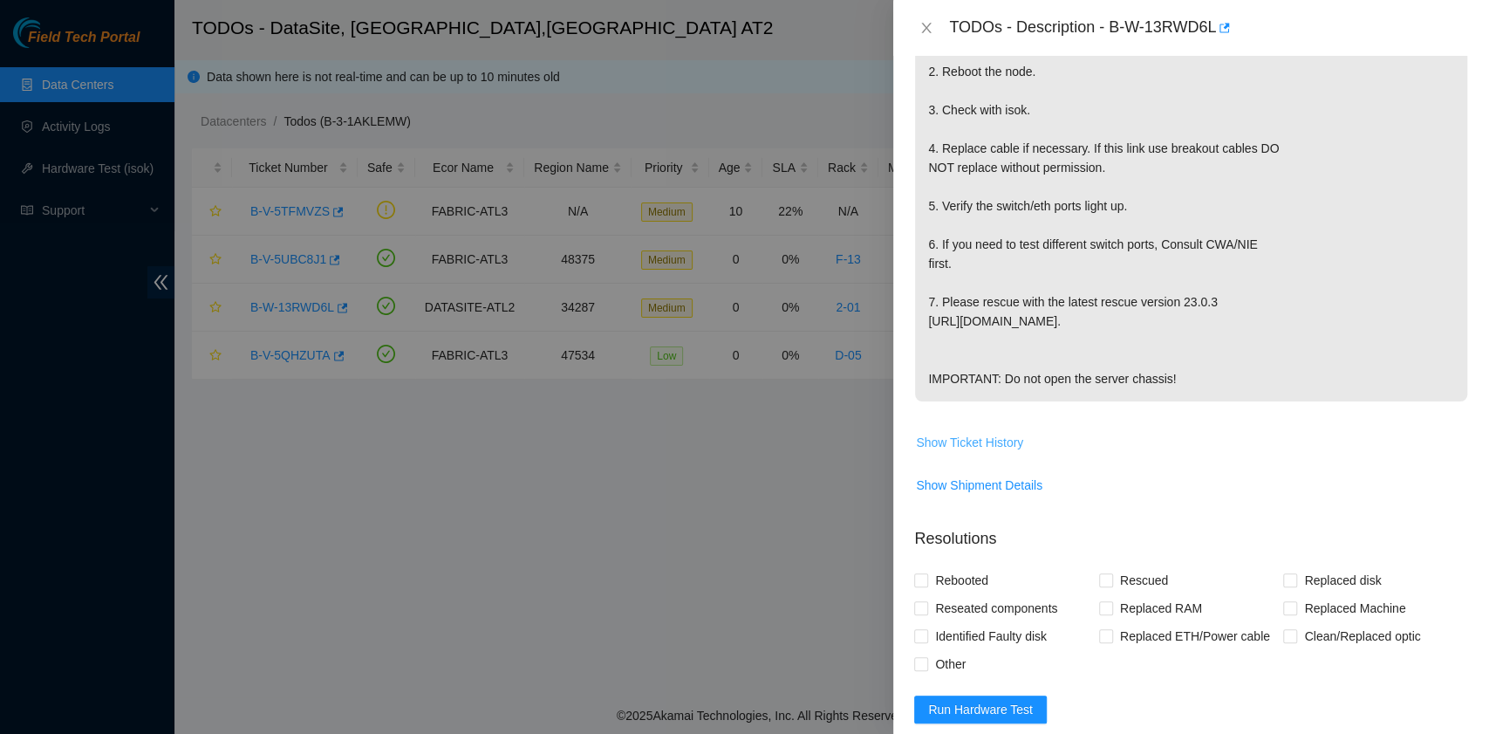
click at [987, 452] on span "Show Ticket History" at bounding box center [969, 442] width 107 height 19
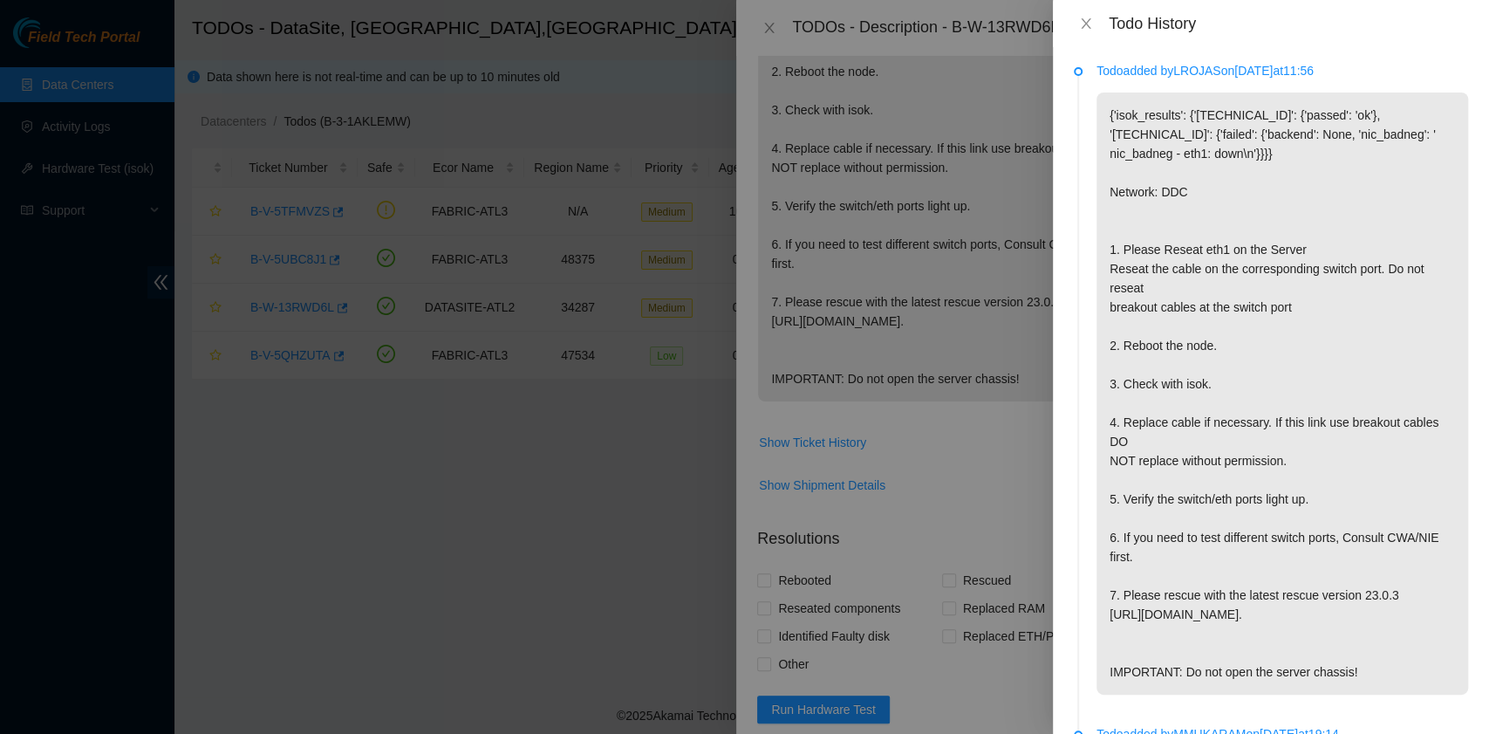
scroll to position [0, 0]
click at [1090, 22] on icon "close" at bounding box center [1086, 24] width 14 height 14
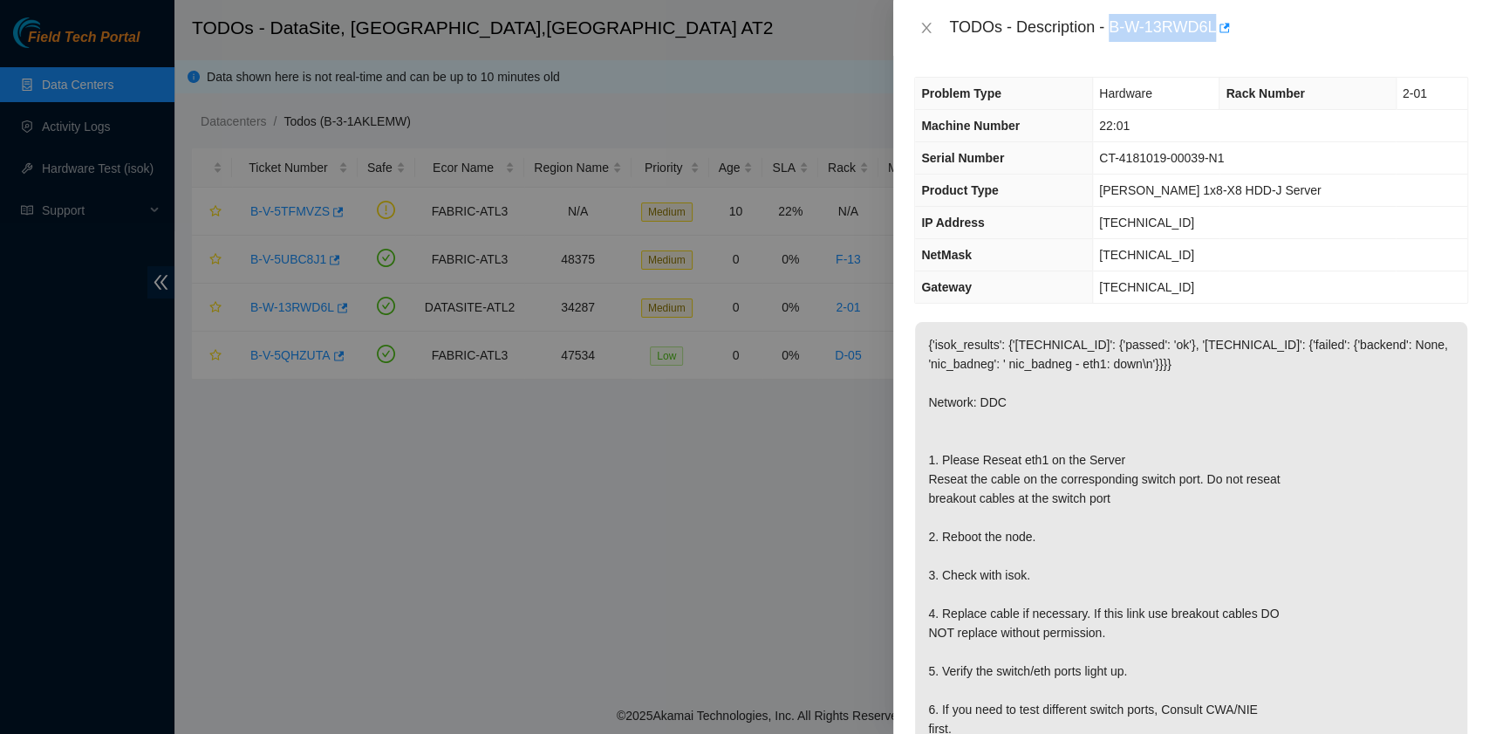
drag, startPoint x: 1112, startPoint y: 36, endPoint x: 1229, endPoint y: 54, distance: 118.3
click at [1229, 54] on div "TODOs - Description - B-W-13RWD6L" at bounding box center [1191, 28] width 596 height 56
copy div "B-W-13RWD6L"
click at [928, 26] on icon "close" at bounding box center [927, 28] width 10 height 10
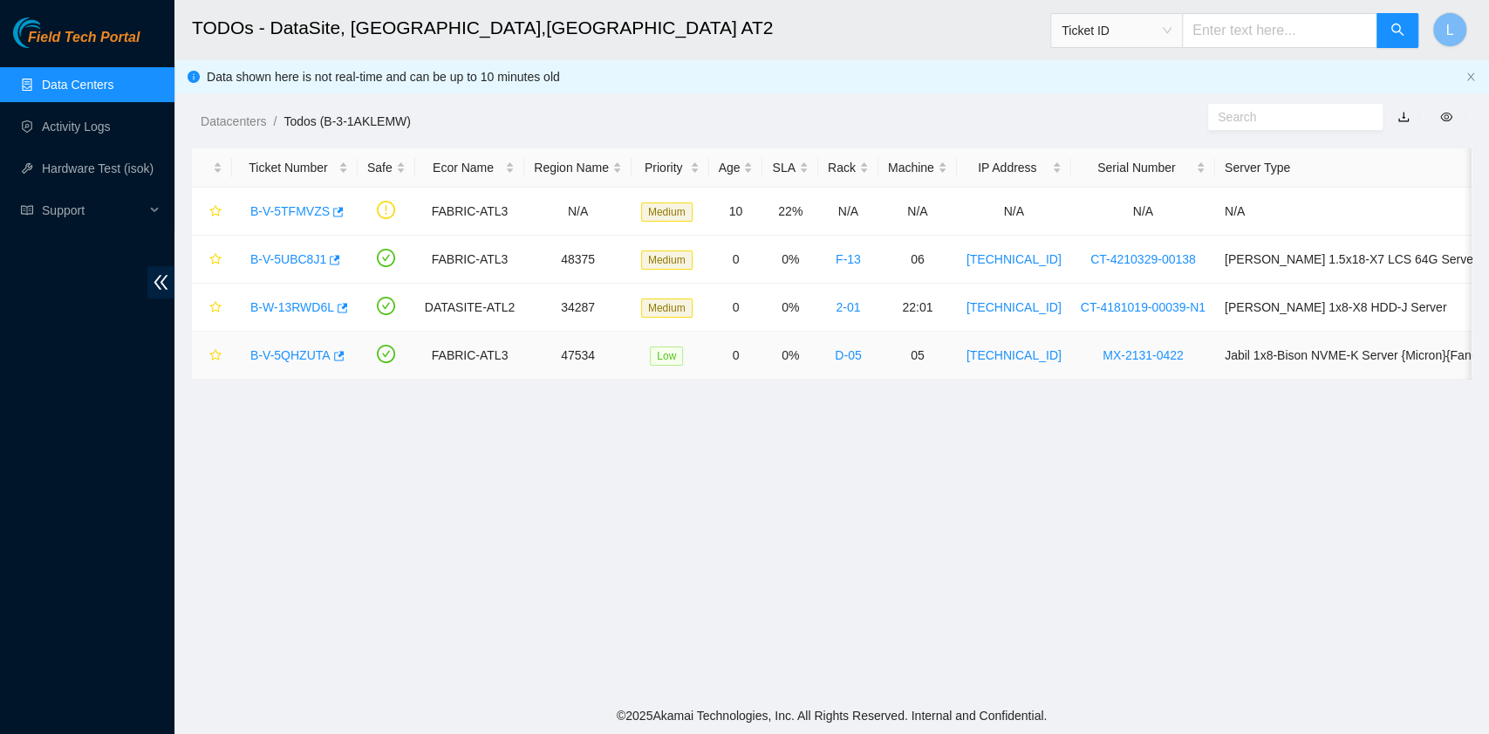
click at [306, 352] on link "B-V-5QHZUTA" at bounding box center [290, 355] width 80 height 14
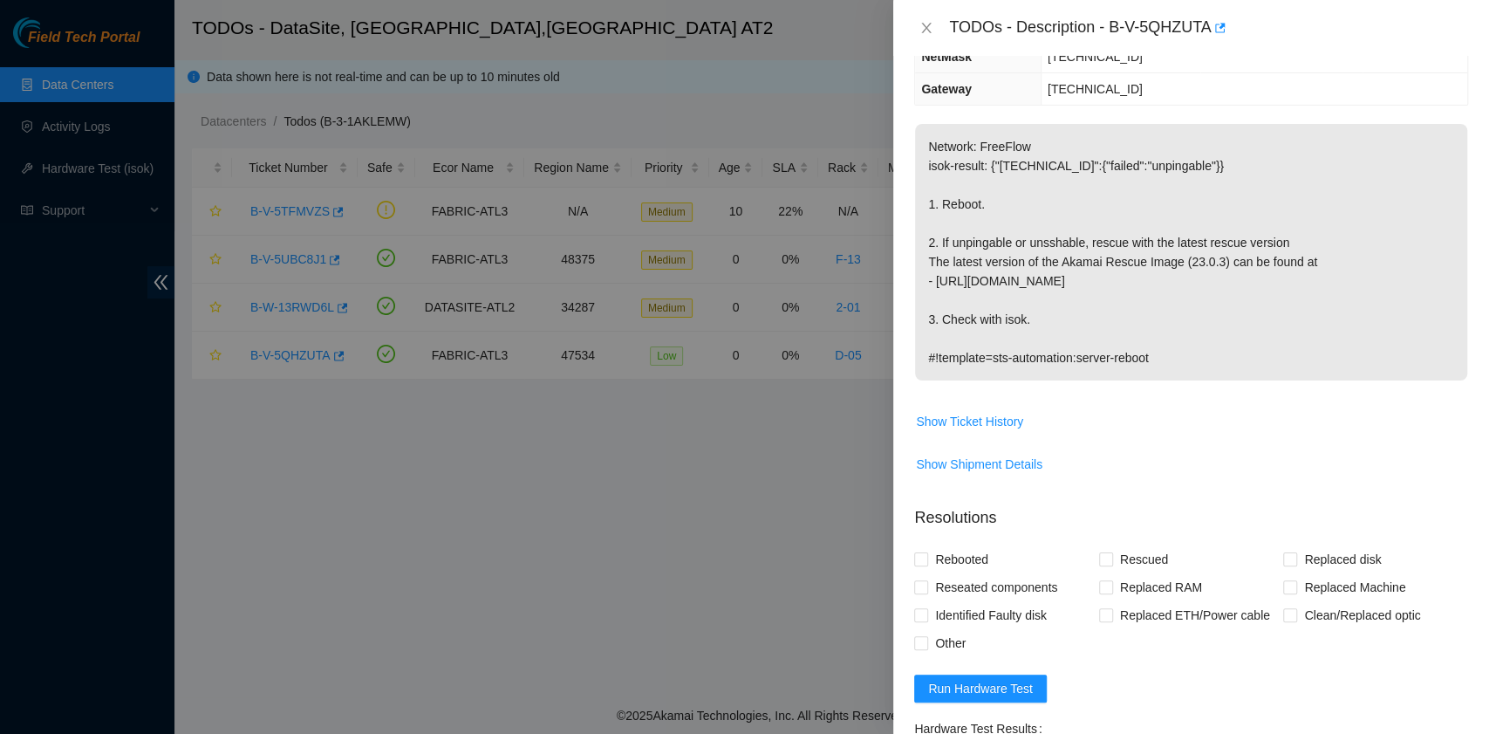
scroll to position [232, 0]
click at [965, 551] on span "Rebooted" at bounding box center [961, 557] width 67 height 28
click at [926, 551] on input "Rebooted" at bounding box center [920, 556] width 12 height 12
checkbox input "true"
click at [1104, 567] on label "Rescued" at bounding box center [1137, 557] width 76 height 28
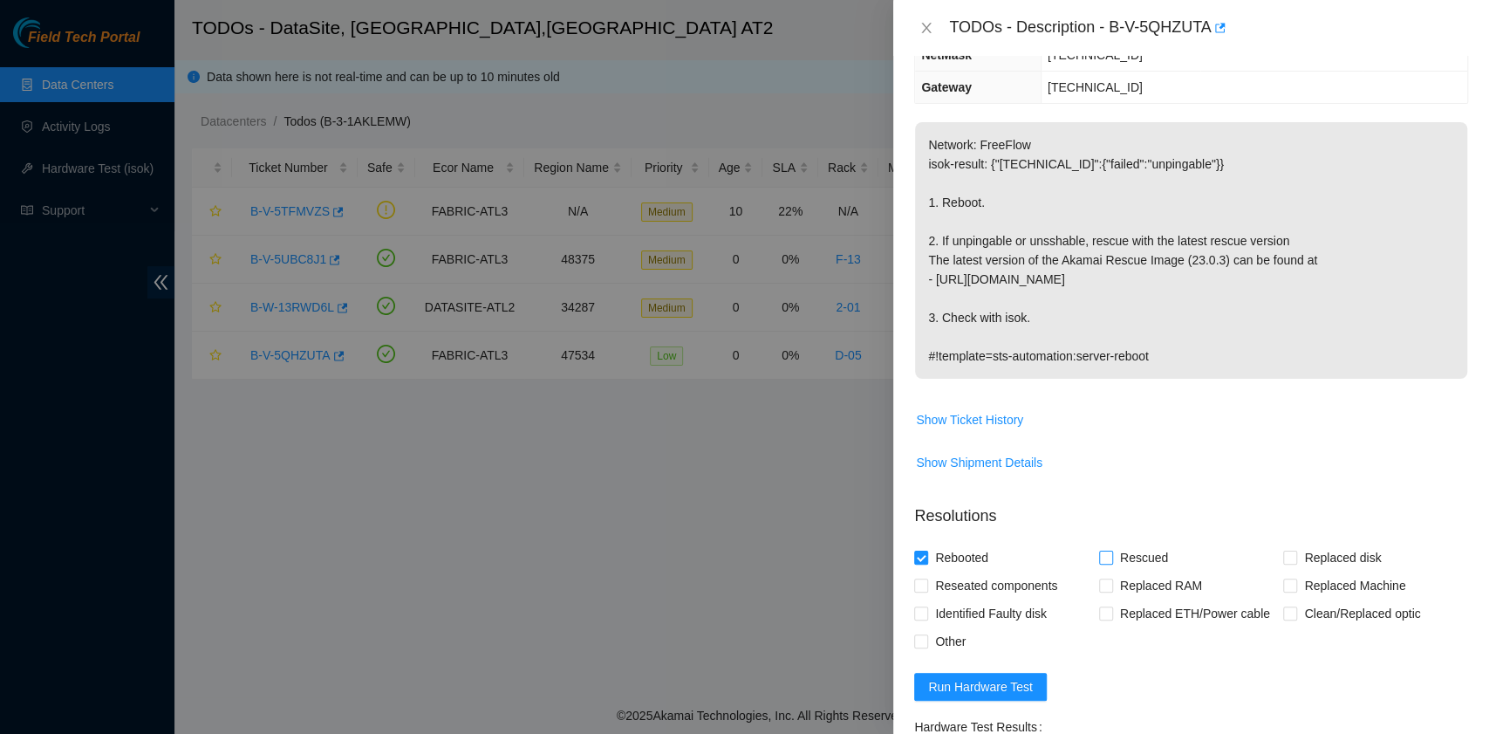
click at [1104, 563] on input "Rescued" at bounding box center [1105, 556] width 12 height 12
checkbox input "true"
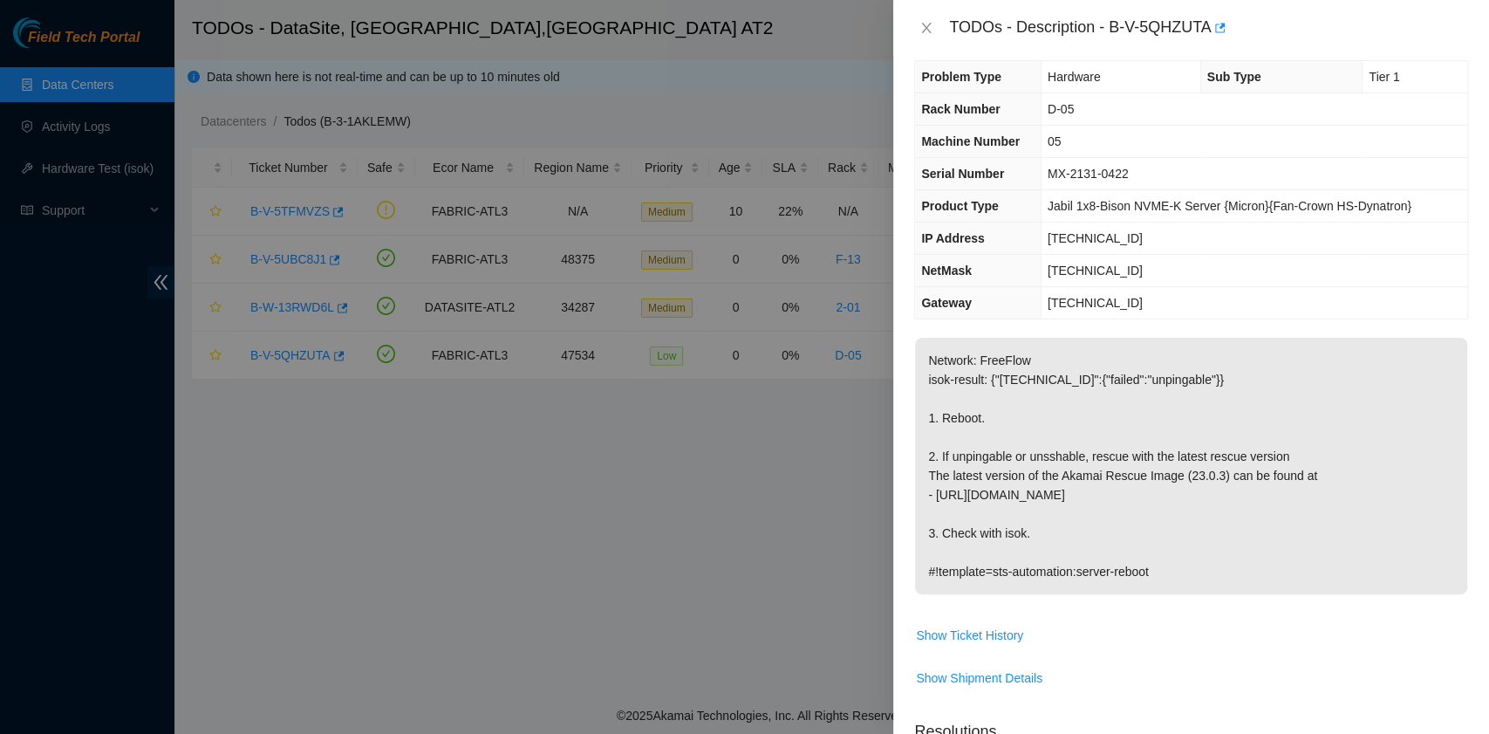
scroll to position [0, 0]
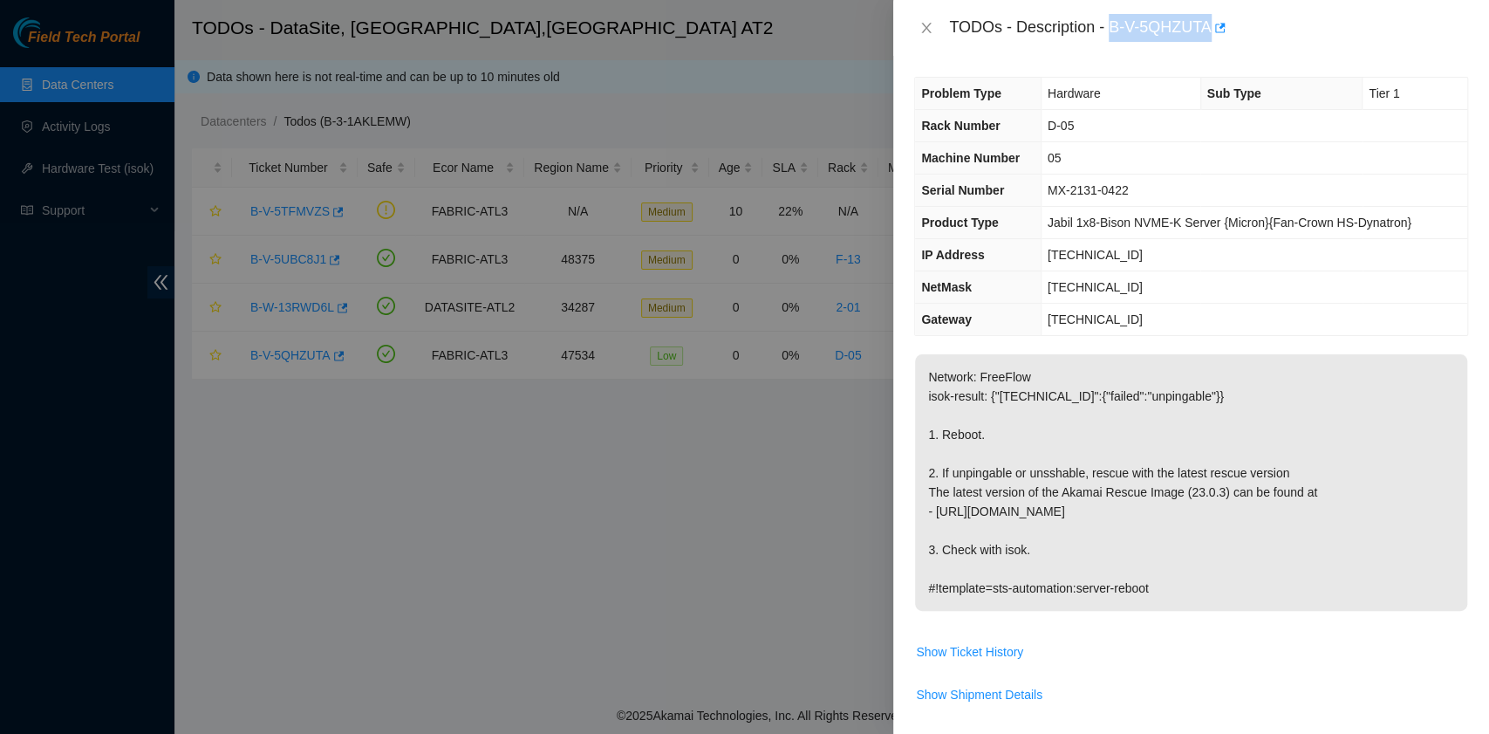
drag, startPoint x: 1112, startPoint y: 28, endPoint x: 1207, endPoint y: 31, distance: 95.2
click at [1207, 31] on div "TODOs - Description - B-V-5QHZUTA" at bounding box center [1208, 28] width 519 height 28
copy div "B-V-5QHZUTA"
click at [925, 27] on icon "close" at bounding box center [927, 28] width 14 height 14
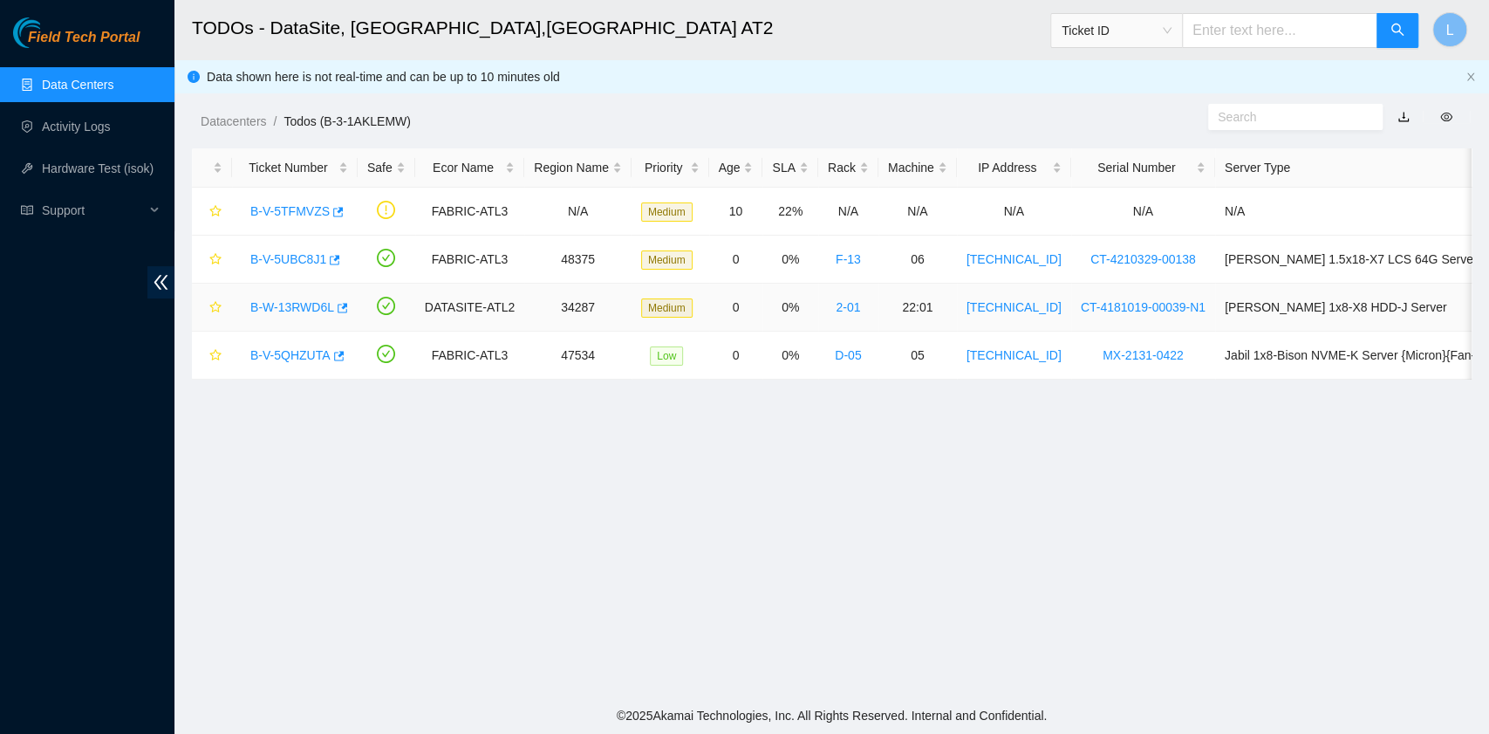
click at [318, 309] on link "B-W-13RWD6L" at bounding box center [292, 307] width 84 height 14
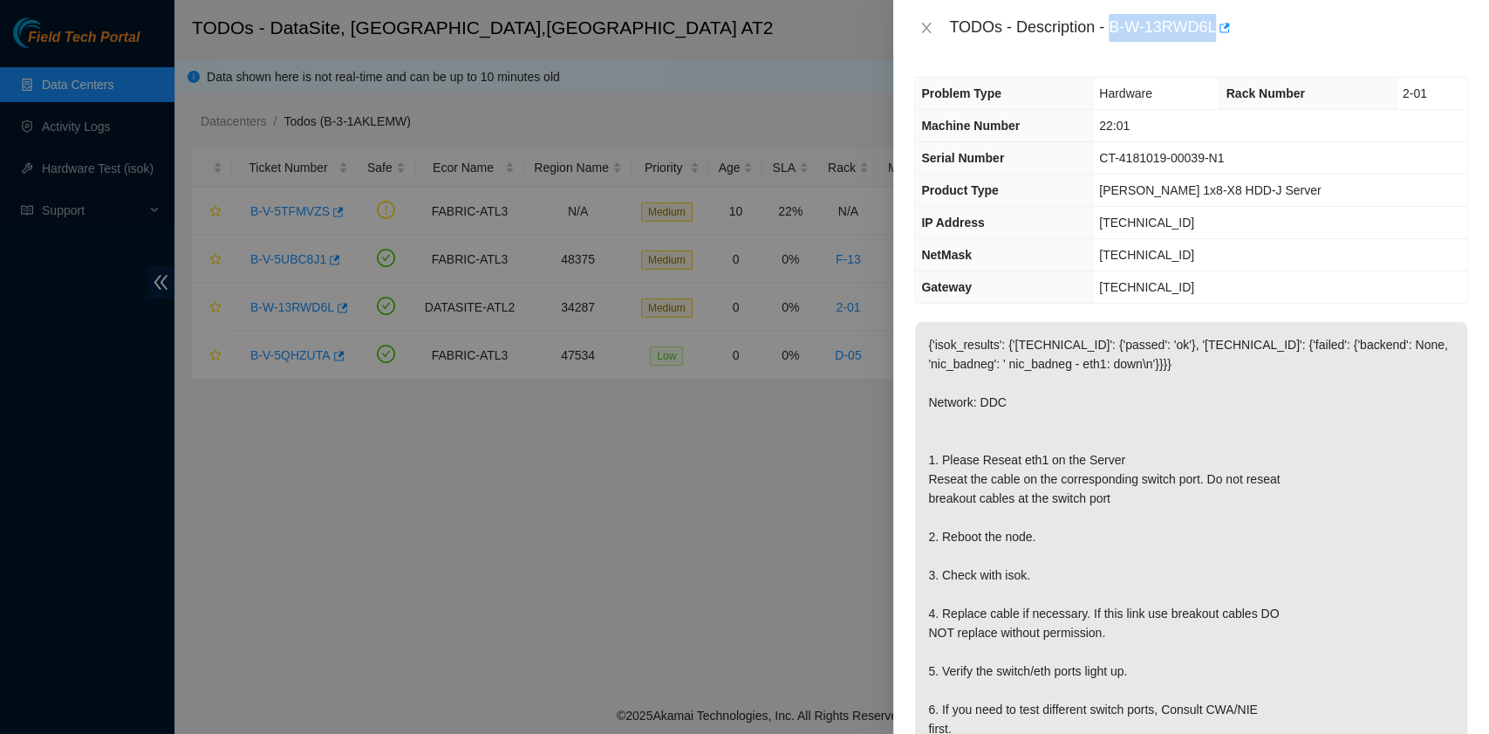
drag, startPoint x: 1113, startPoint y: 30, endPoint x: 1215, endPoint y: 35, distance: 102.2
click at [1215, 35] on div "TODOs - Description - B-W-13RWD6L" at bounding box center [1208, 28] width 519 height 28
copy div "B-W-13RWD6L"
click at [927, 30] on icon "close" at bounding box center [927, 28] width 10 height 10
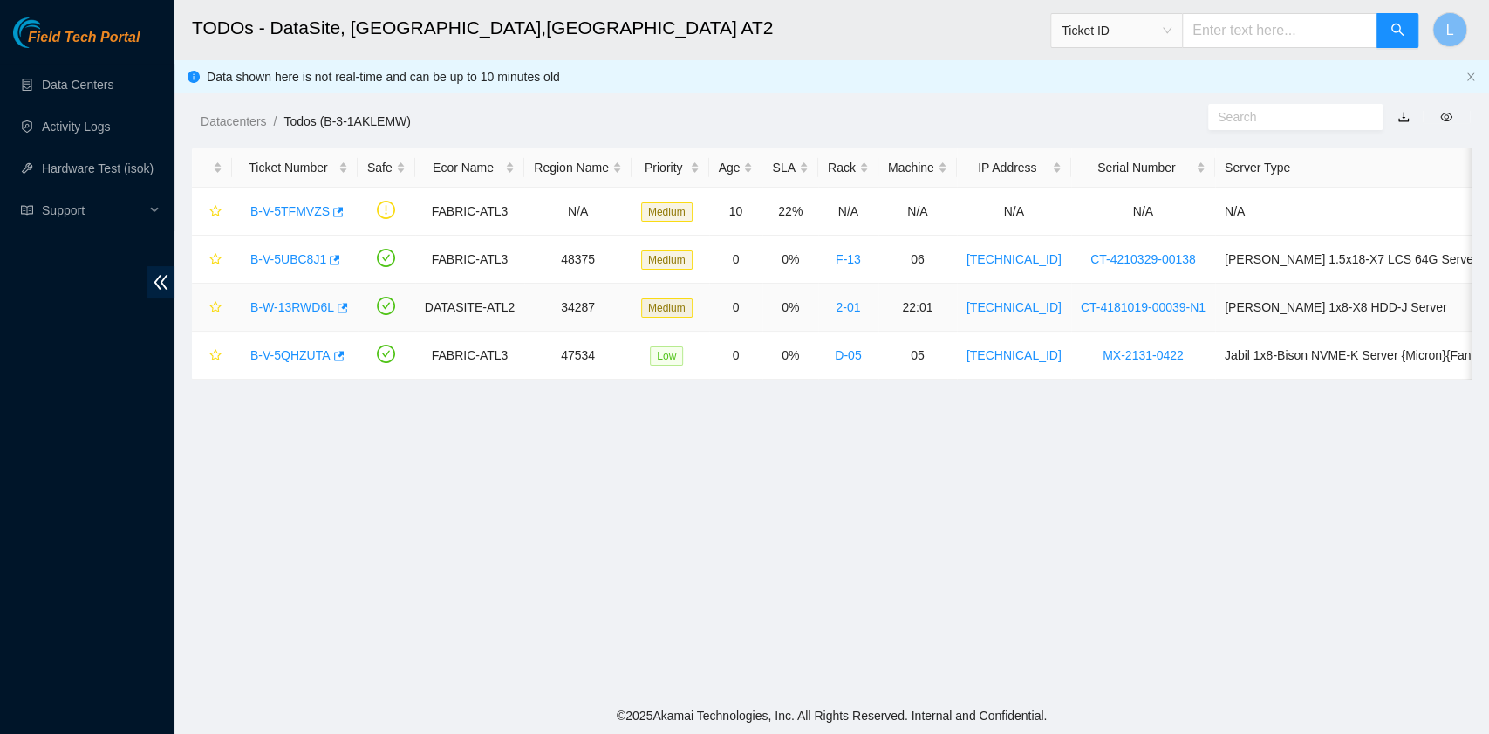
click at [295, 304] on link "B-W-13RWD6L" at bounding box center [292, 307] width 84 height 14
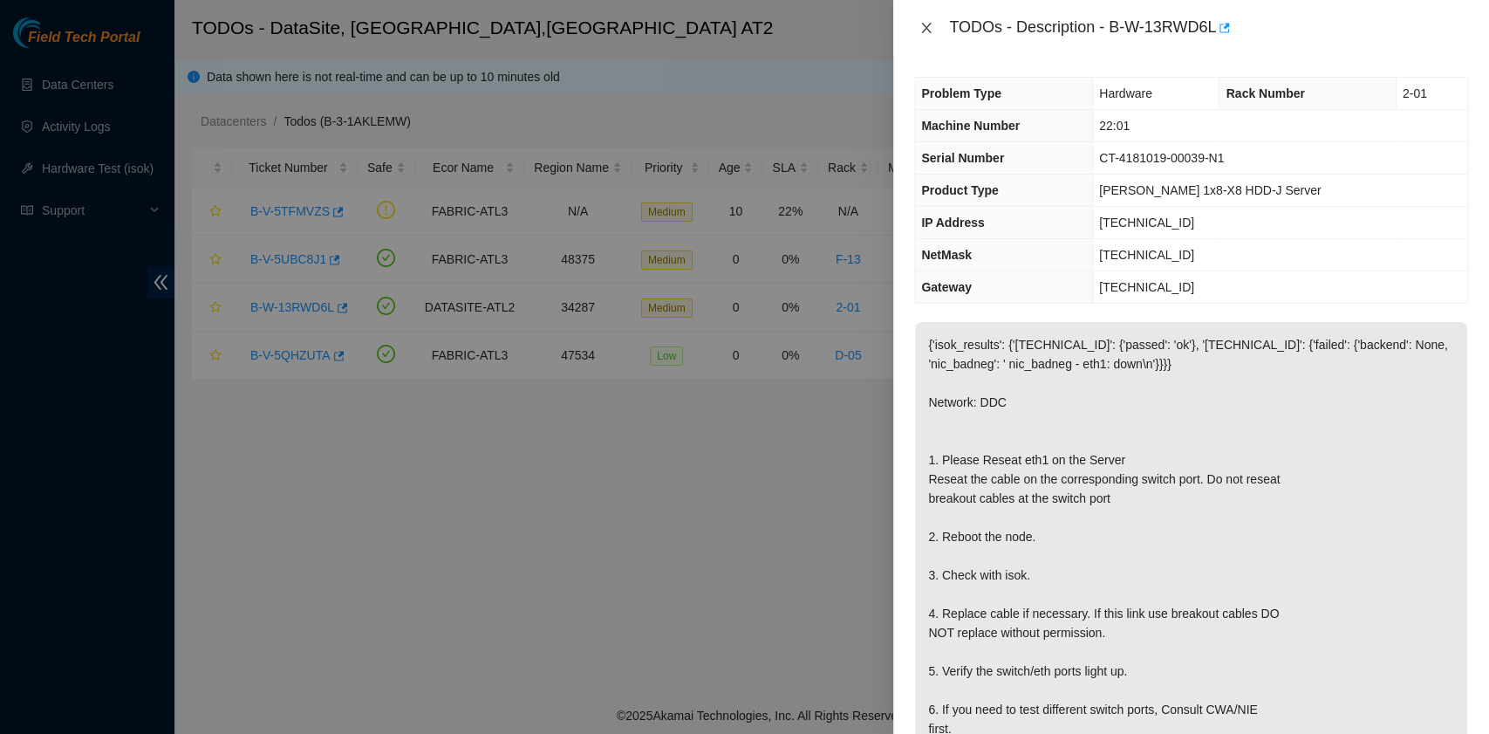
click at [930, 29] on icon "close" at bounding box center [927, 28] width 14 height 14
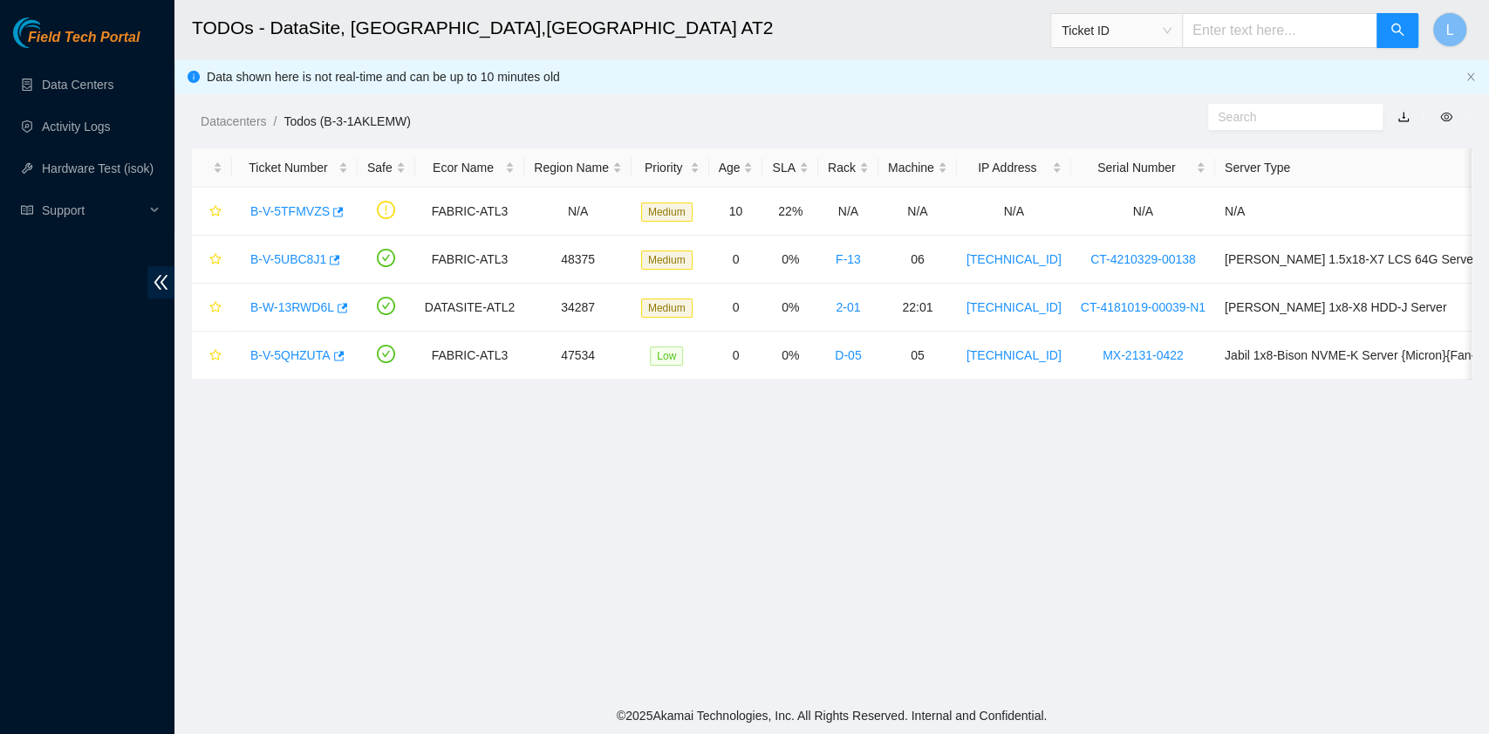
click at [981, 558] on main "TODOs - DataSite, Marietta,GA AT2 Ticket ID L Data shown here is not real-time …" at bounding box center [831, 348] width 1315 height 697
click at [299, 354] on link "B-V-5QHZUTA" at bounding box center [290, 355] width 80 height 14
click at [304, 304] on link "B-W-13RWD6L" at bounding box center [292, 307] width 84 height 14
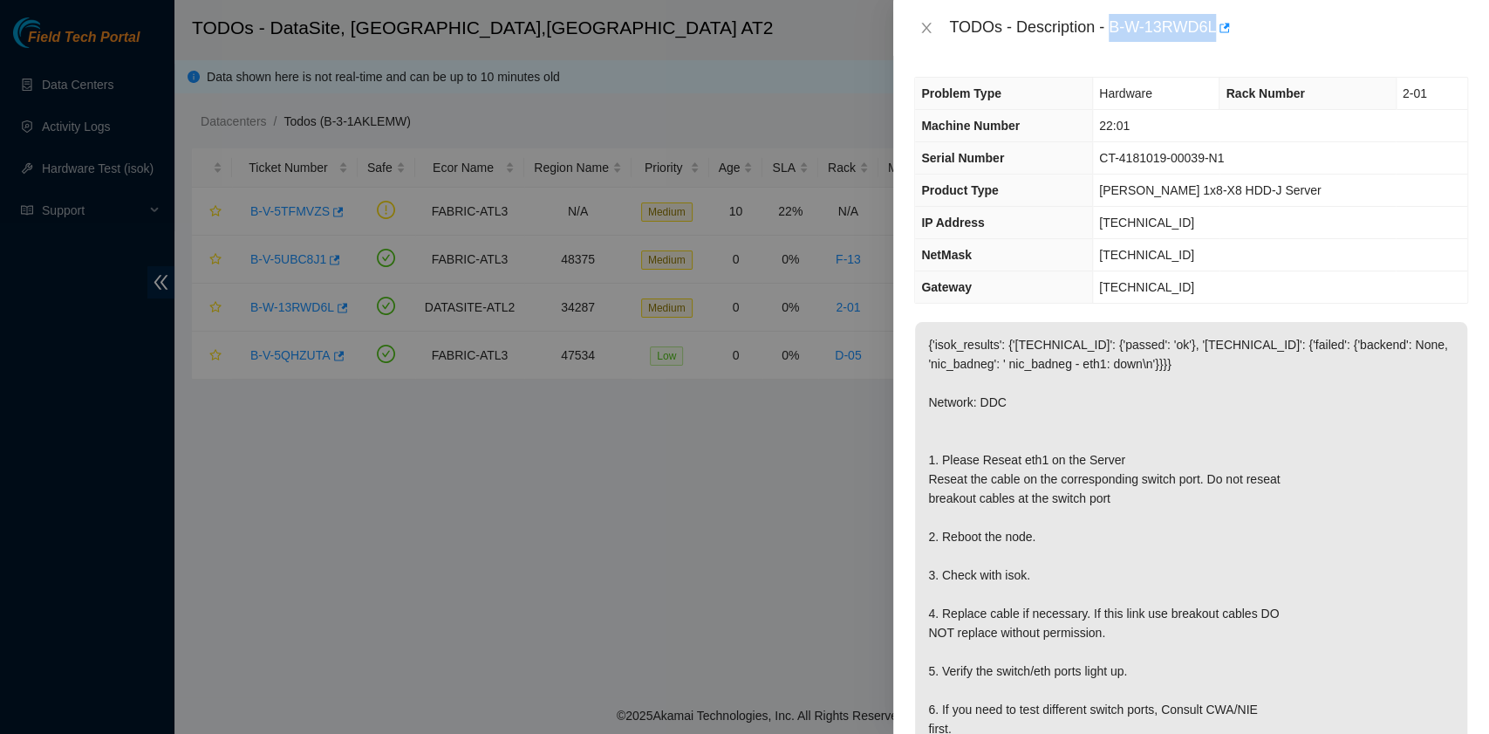
drag, startPoint x: 1115, startPoint y: 24, endPoint x: 1216, endPoint y: 37, distance: 101.9
click at [1216, 37] on div "TODOs - Description - B-W-13RWD6L" at bounding box center [1208, 28] width 519 height 28
copy div "B-W-13RWD6L"
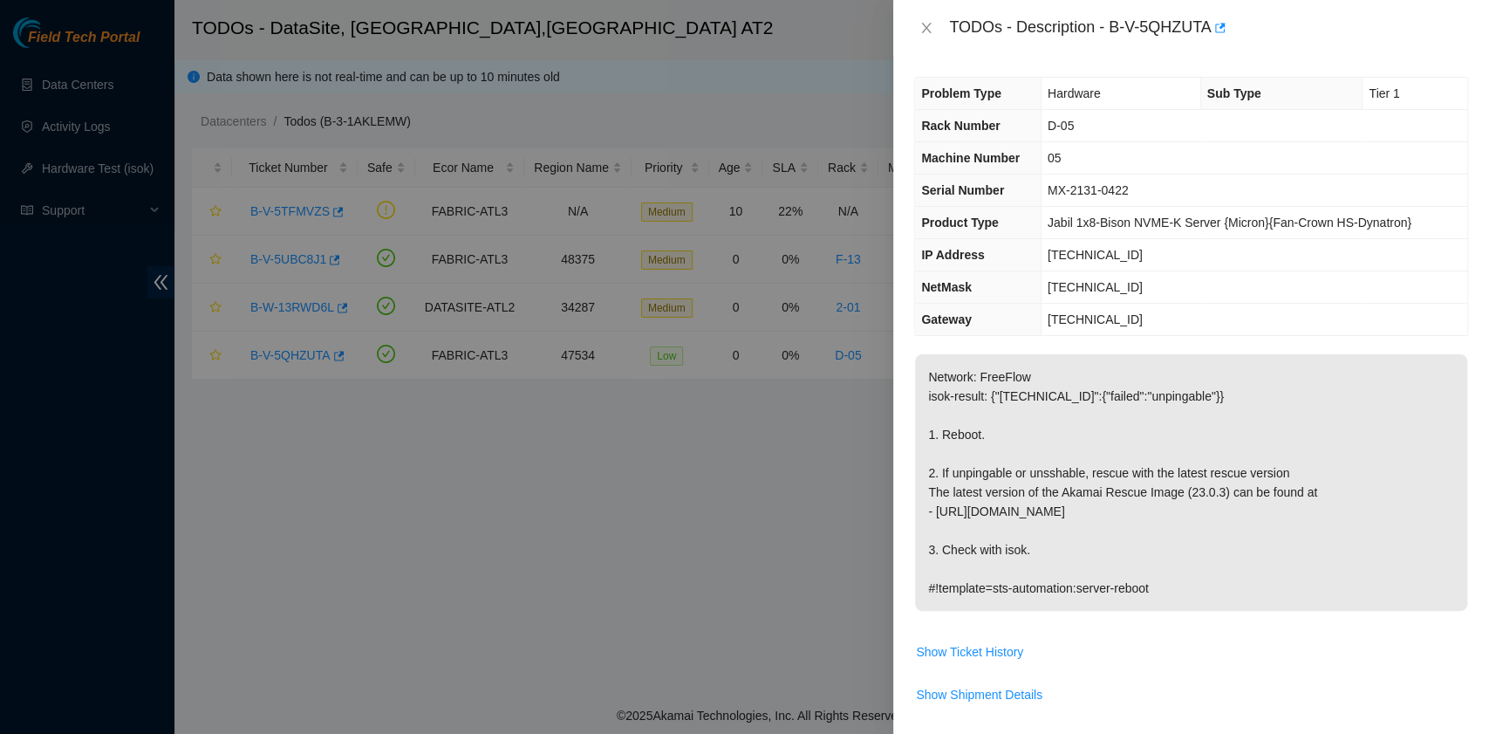
click at [1183, 671] on td "Show Ticket History" at bounding box center [1191, 658] width 554 height 43
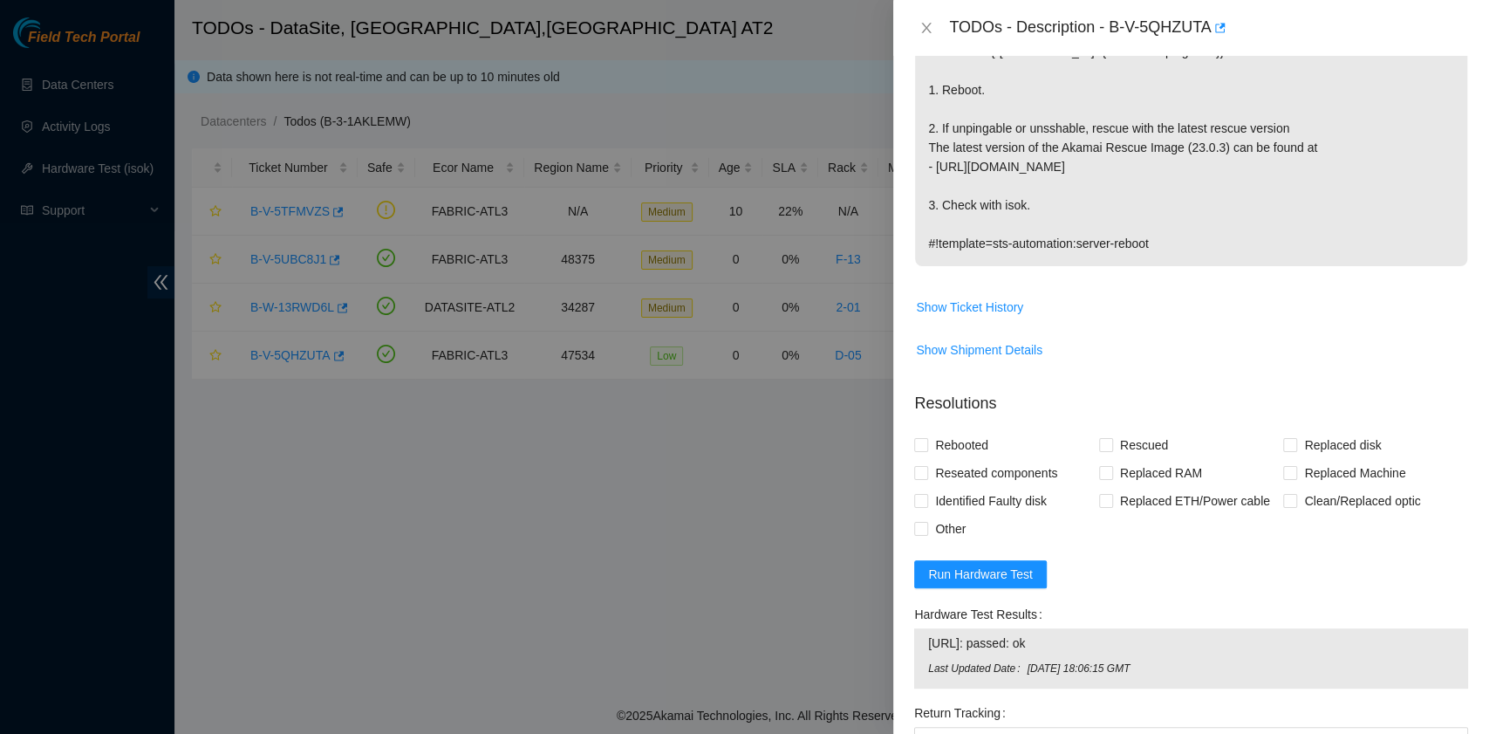
scroll to position [465, 0]
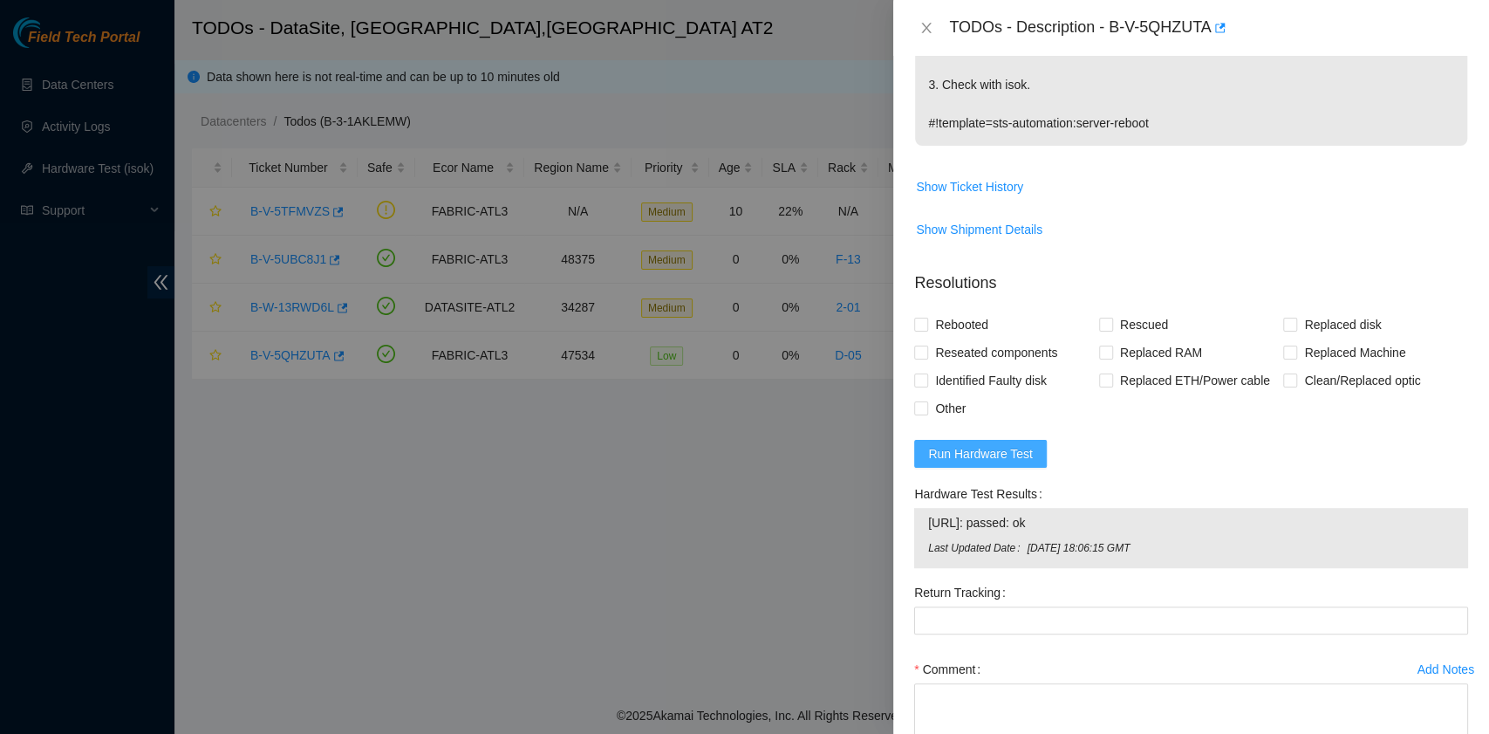
click at [1022, 461] on span "Run Hardware Test" at bounding box center [980, 453] width 105 height 19
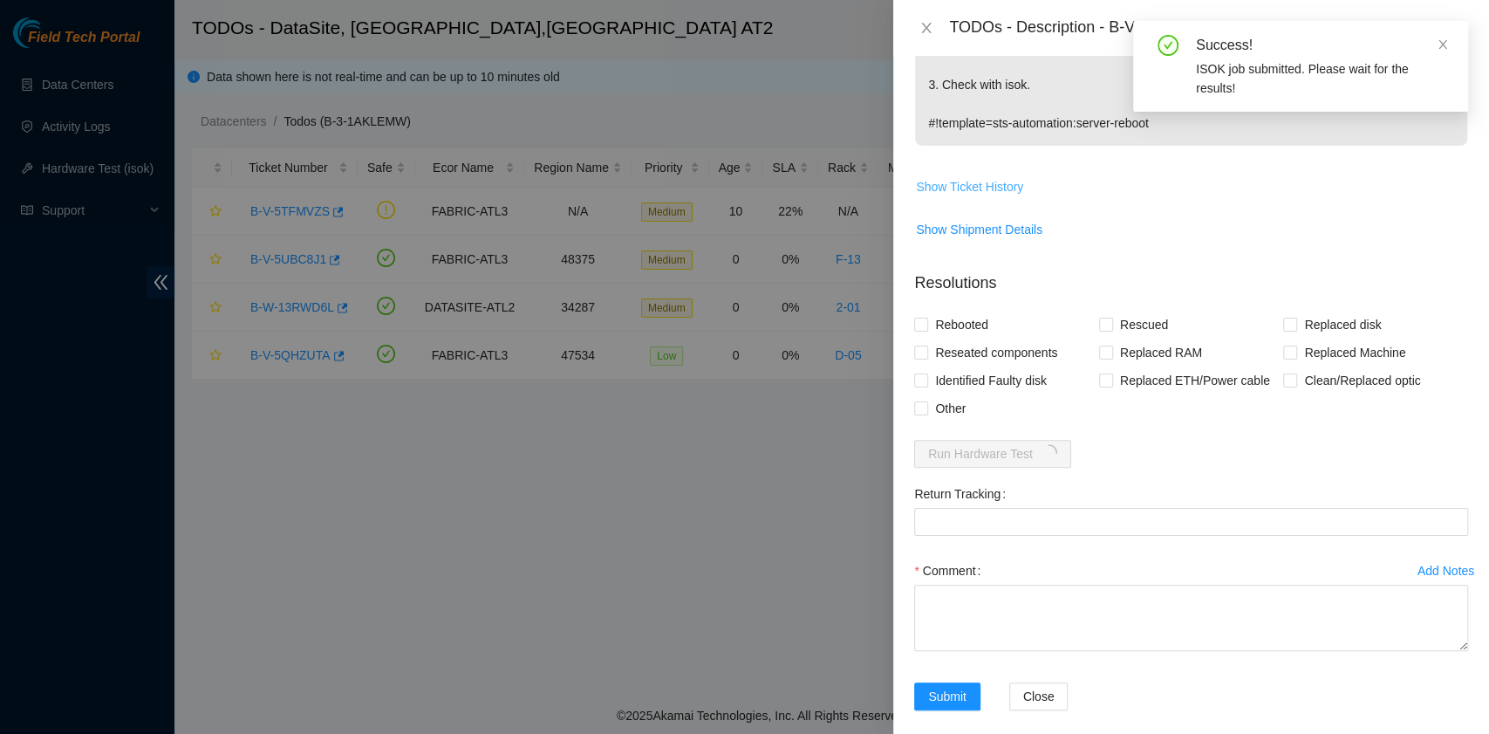
click at [1001, 181] on span "Show Ticket History" at bounding box center [969, 186] width 107 height 19
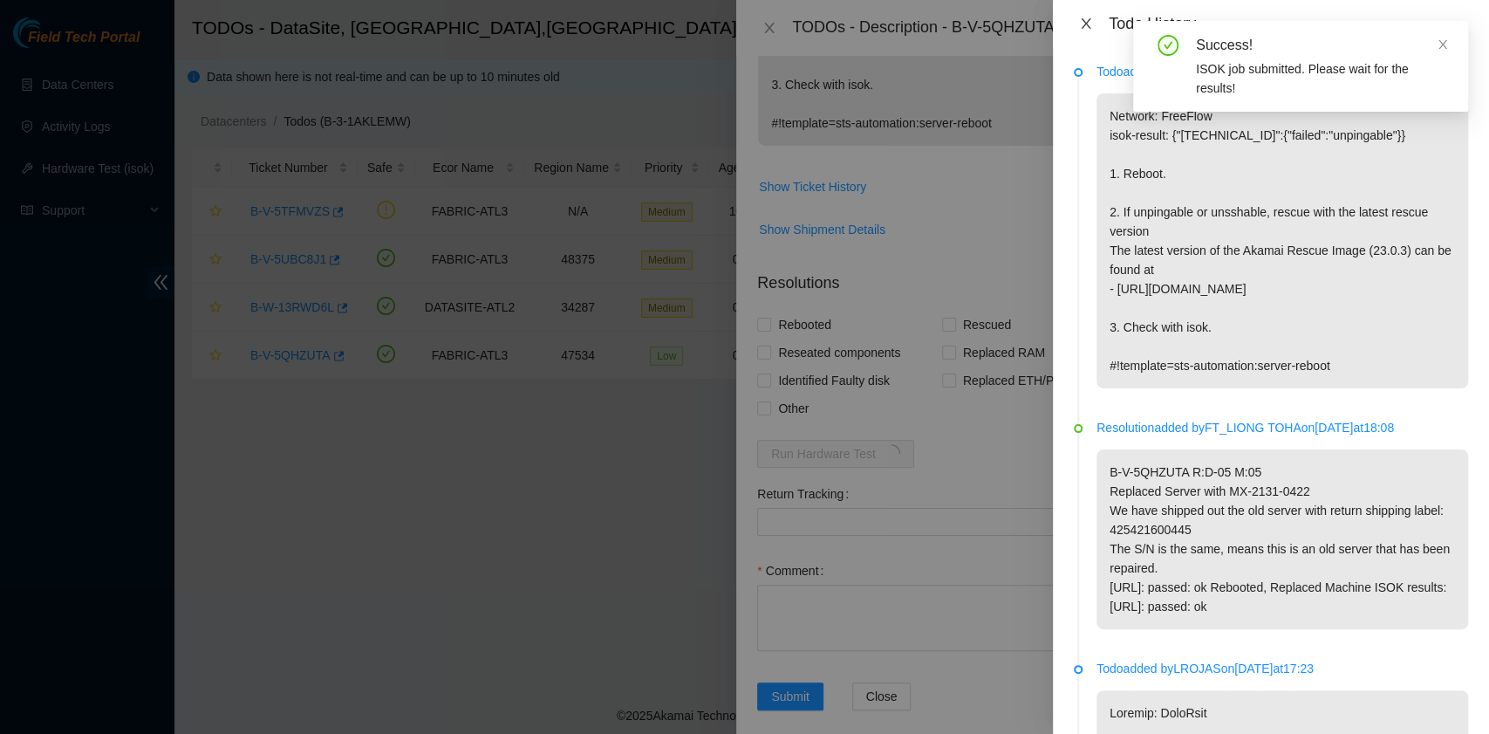
click at [1090, 21] on icon "close" at bounding box center [1086, 24] width 14 height 14
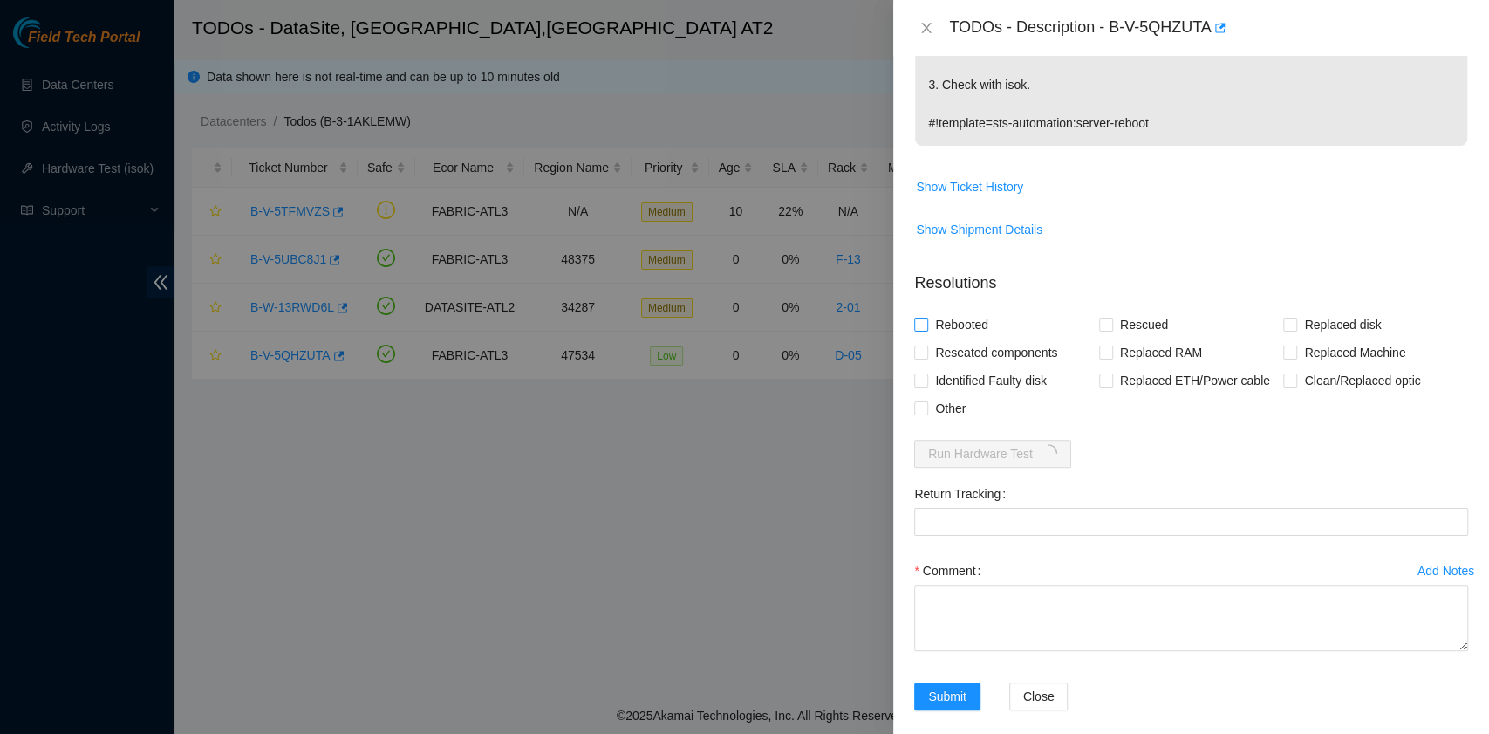
click at [963, 321] on span "Rebooted" at bounding box center [961, 325] width 67 height 28
click at [926, 321] on input "Rebooted" at bounding box center [920, 324] width 12 height 12
checkbox input "true"
click at [1106, 325] on span at bounding box center [1106, 325] width 14 height 14
click at [1106, 325] on input "Rescued" at bounding box center [1105, 324] width 12 height 12
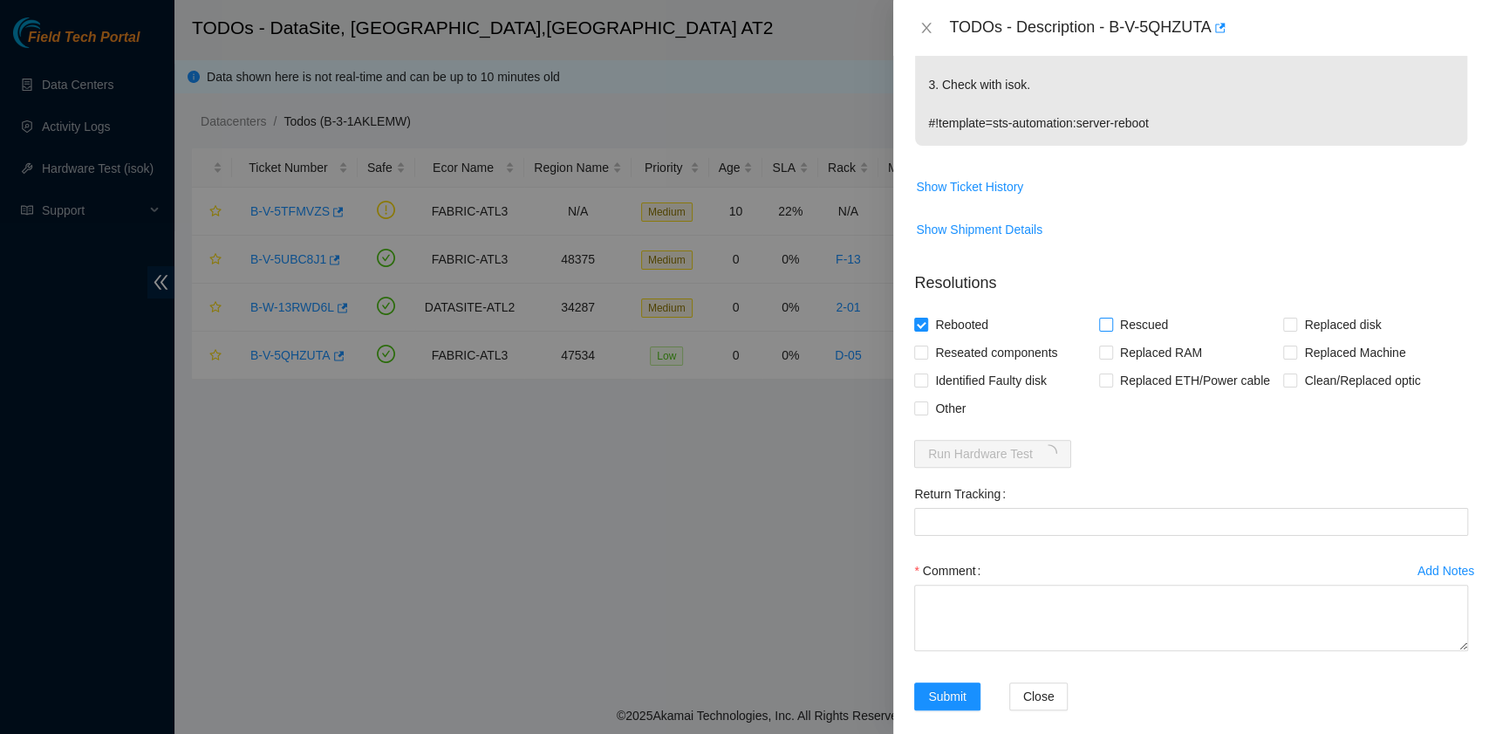
checkbox input "true"
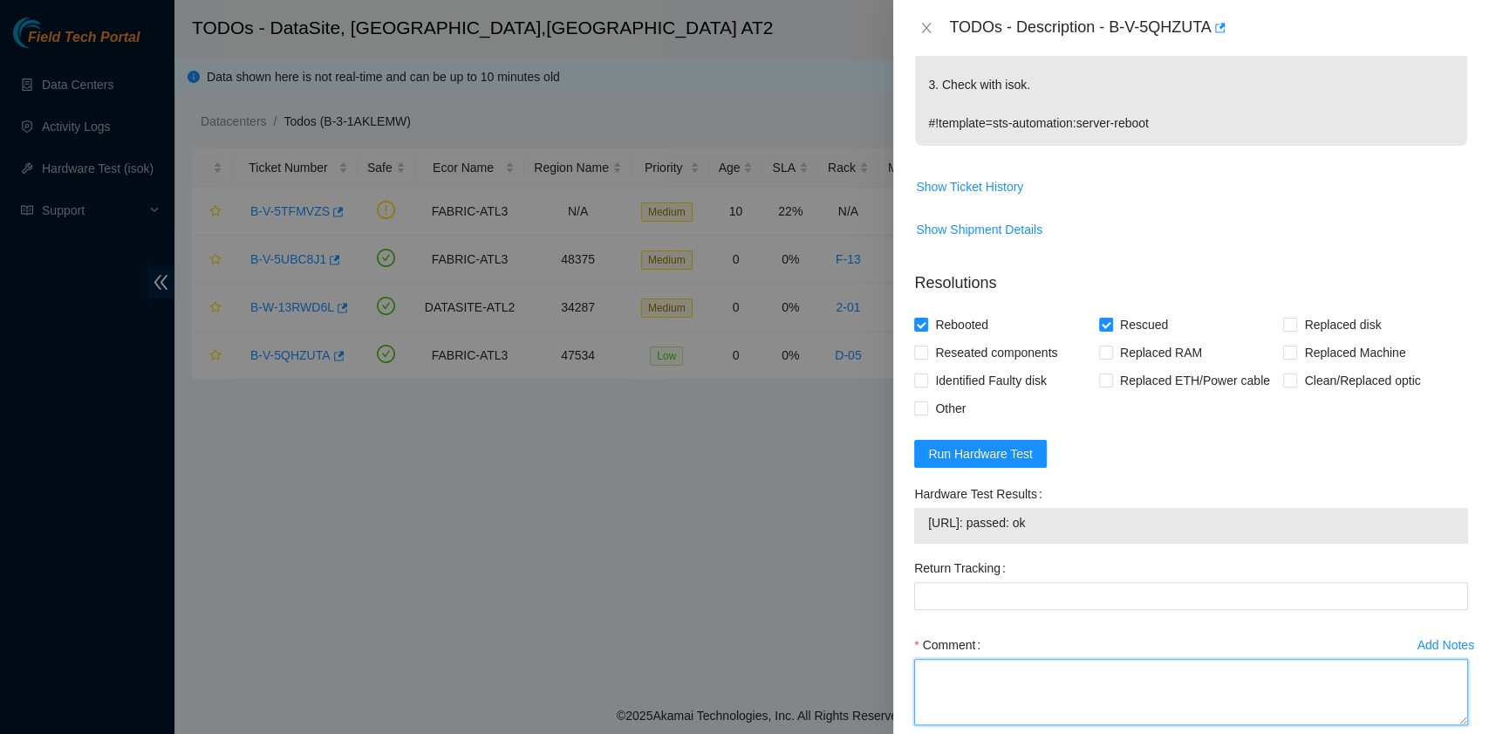
click at [999, 677] on textarea "Comment" at bounding box center [1191, 692] width 554 height 66
paste textarea "B-V-5QHZUTA rack# D-05 machine# 05 Rebooted. Rescued."
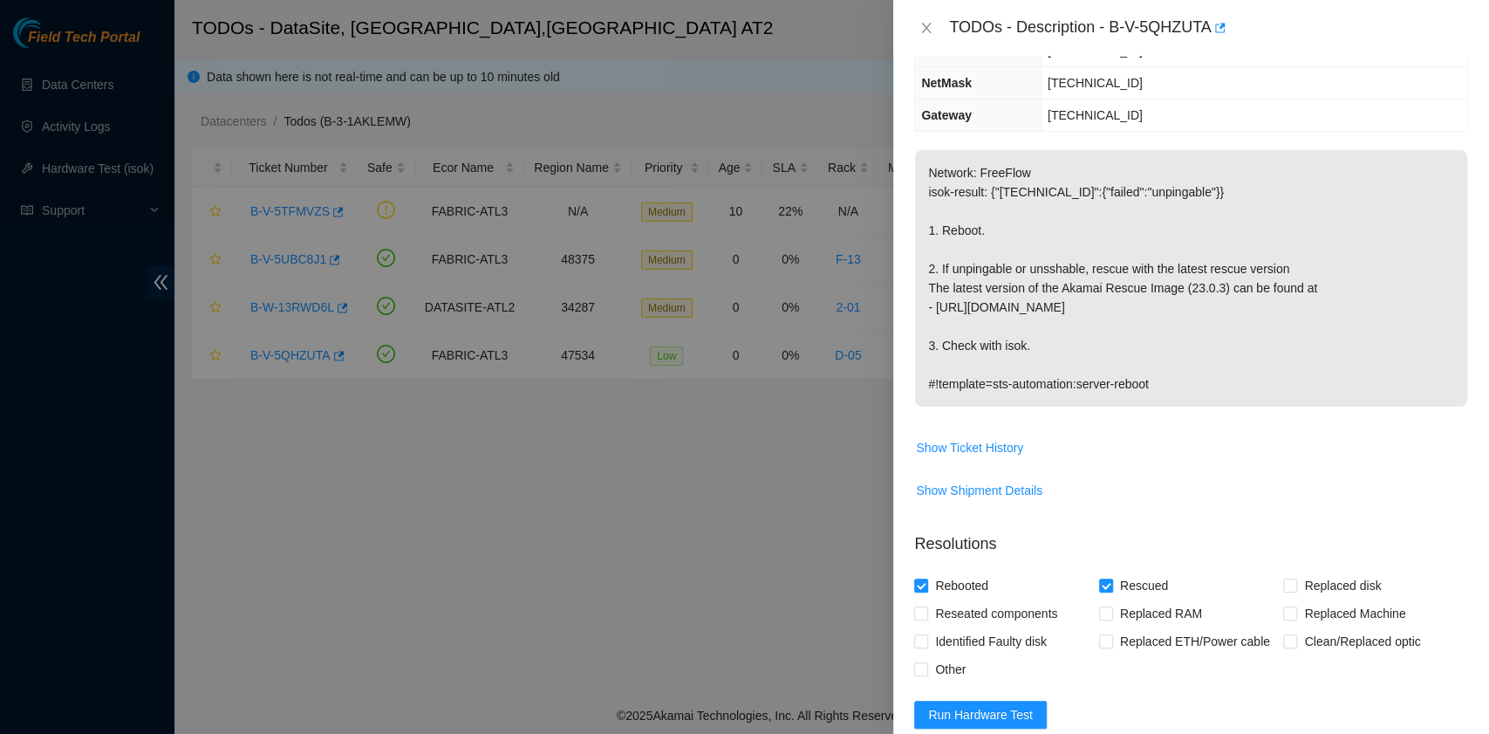
scroll to position [349, 0]
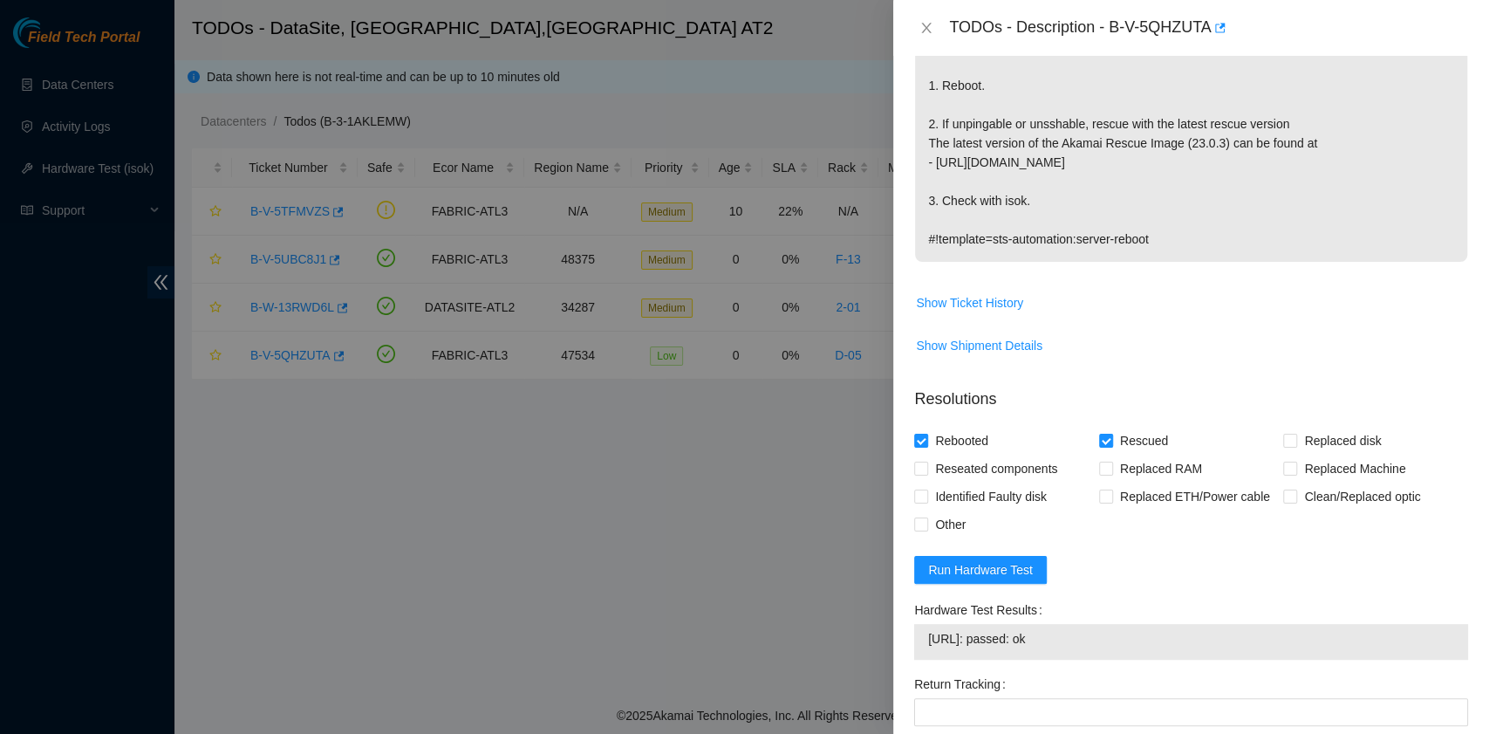
type textarea "B-V-5QHZUTA rack# D-05 machine# 05 Rebooted. Rescued."
